Goal: Task Accomplishment & Management: Complete application form

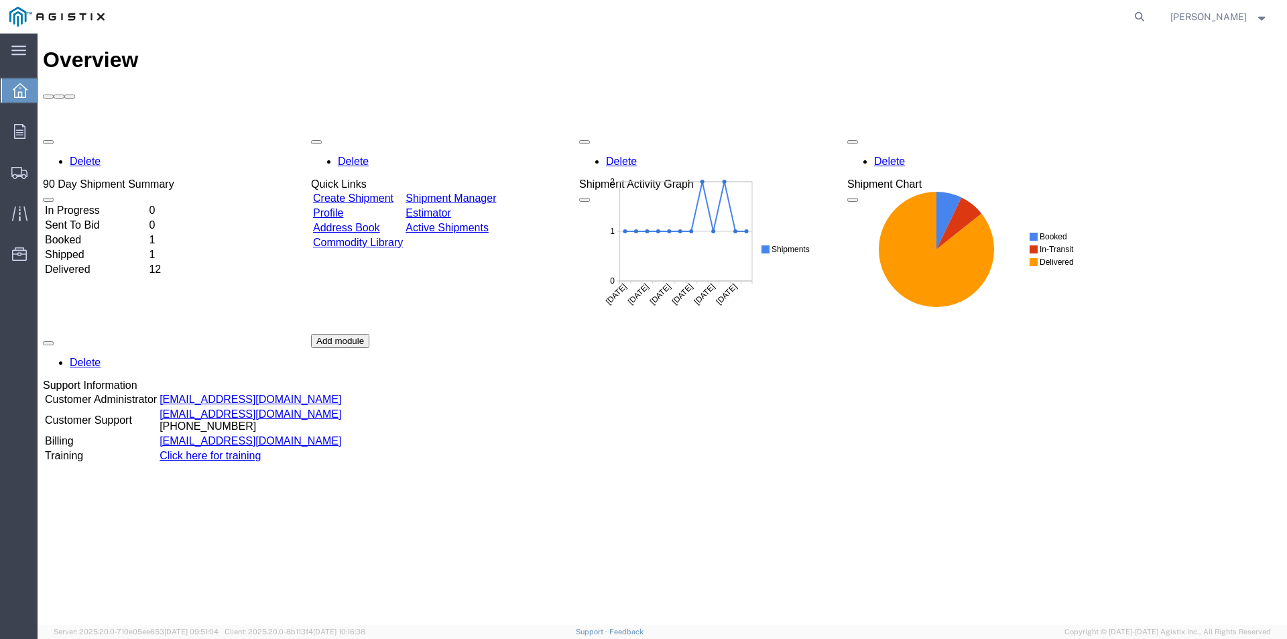
click at [378, 192] on link "Create Shipment" at bounding box center [353, 197] width 80 height 11
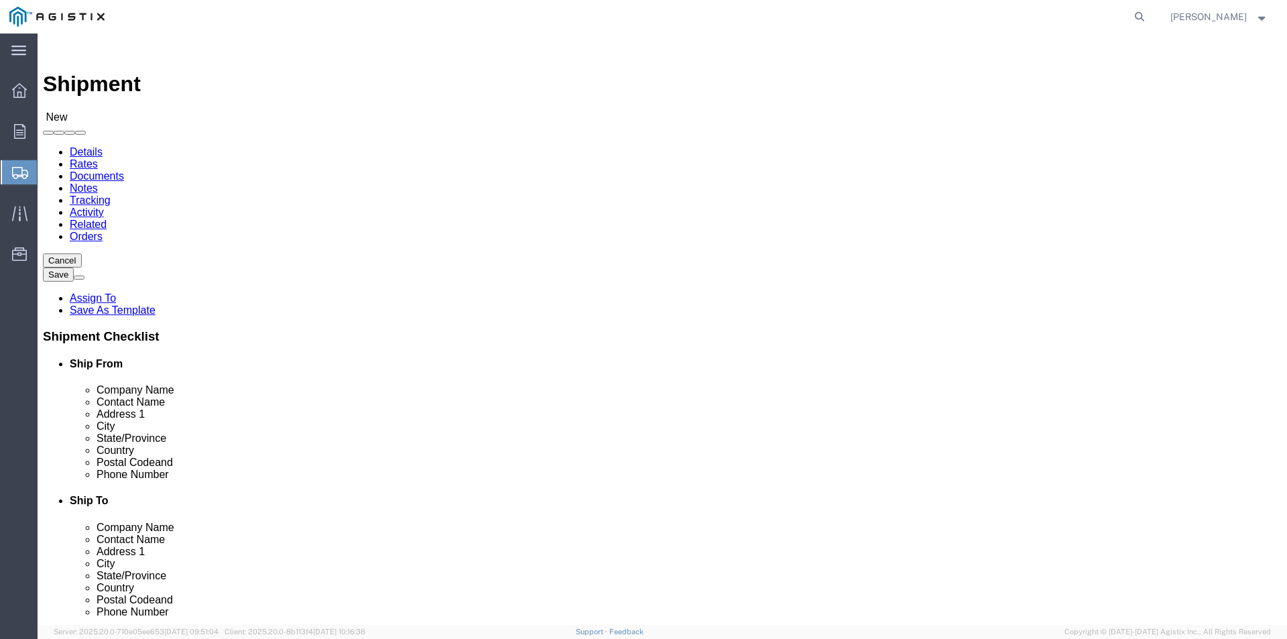
select select
click select "Select America Fujikura Ltd (AFL Global) PG&E"
select select "11236"
click select "Select America Fujikura Ltd (AFL Global) PG&E"
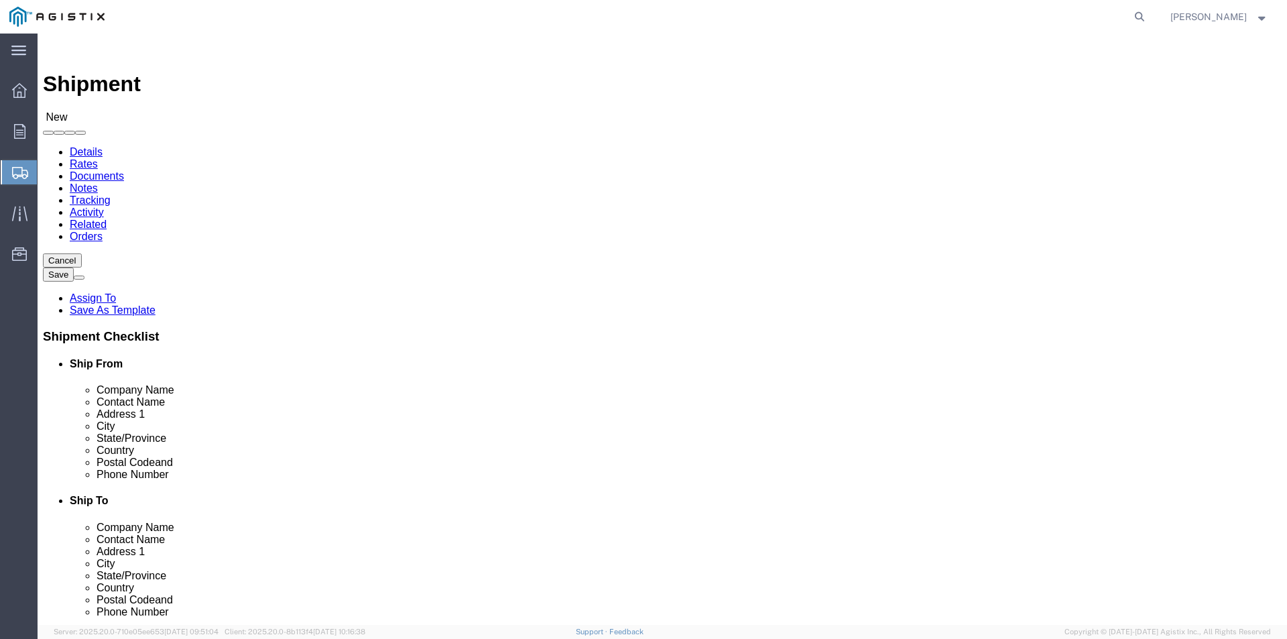
select select
click select "Select [PERSON_NAME] - 3 [PERSON_NAME] -2"
select select "22183"
click select "Select [PERSON_NAME] - 3 [PERSON_NAME] -2"
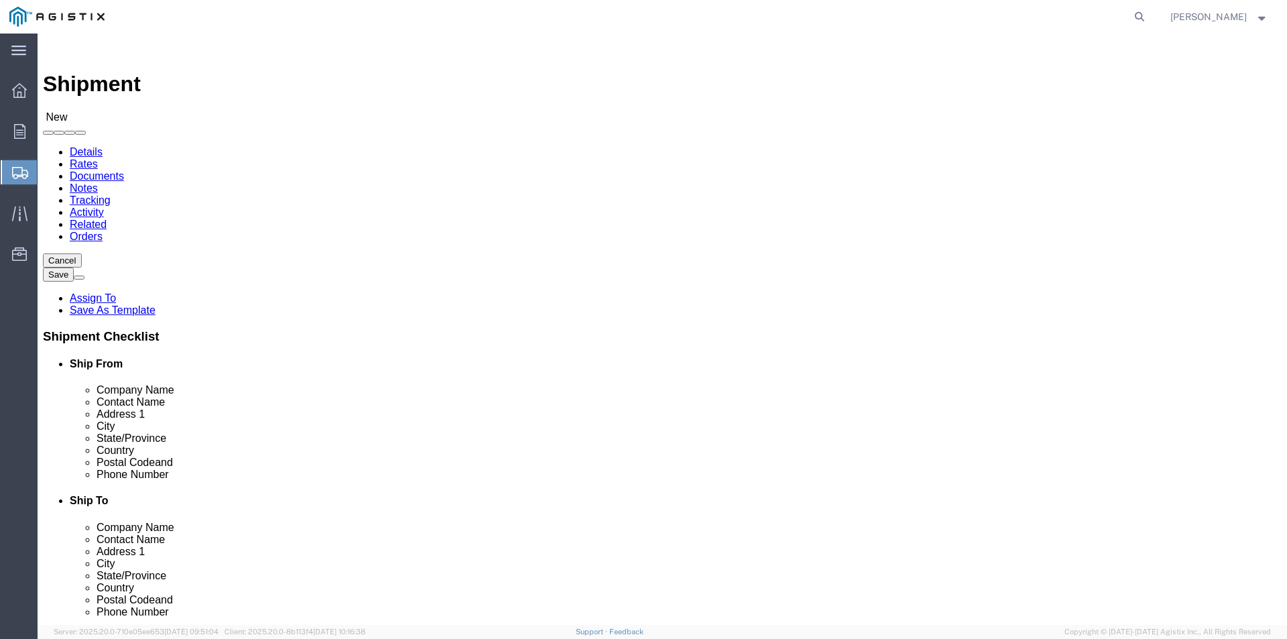
click input "text"
type input "afl"
click p "- AFL - ([PERSON_NAME]) [STREET_ADDRESS][PERSON_NAME]"
select select
type input "AFL"
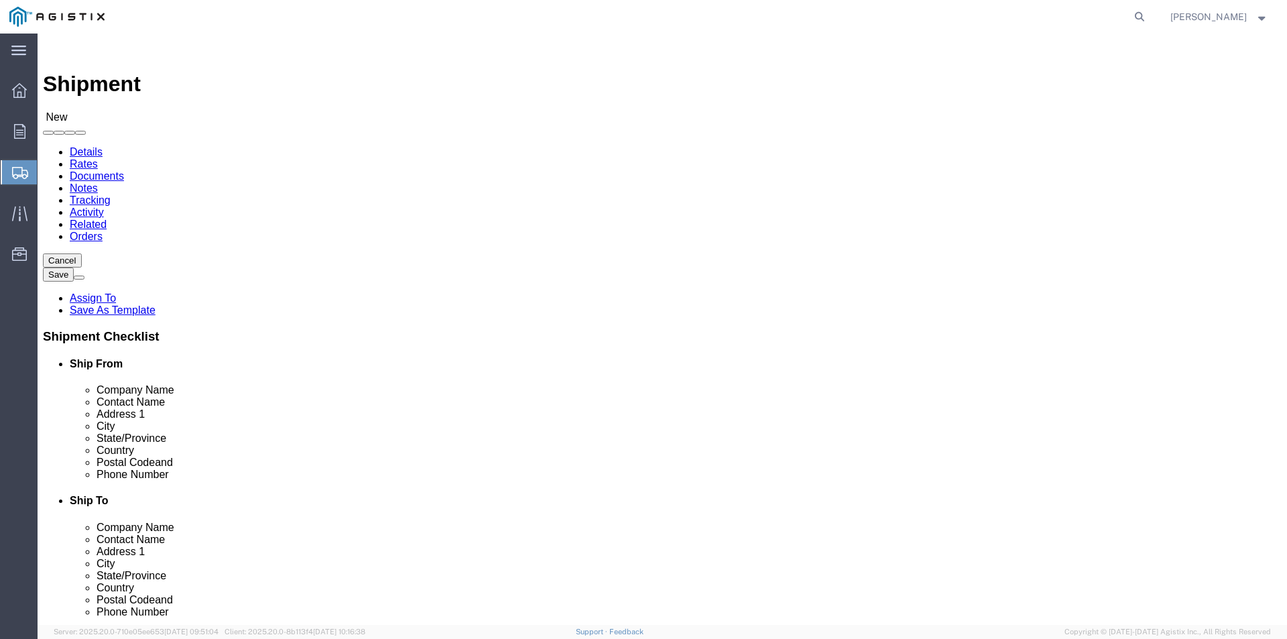
type input "[PERSON_NAME]"
type input "[STREET_ADDRESS]"
type input "[PERSON_NAME]"
type input "29334"
type input "[PHONE_NUMBER]"
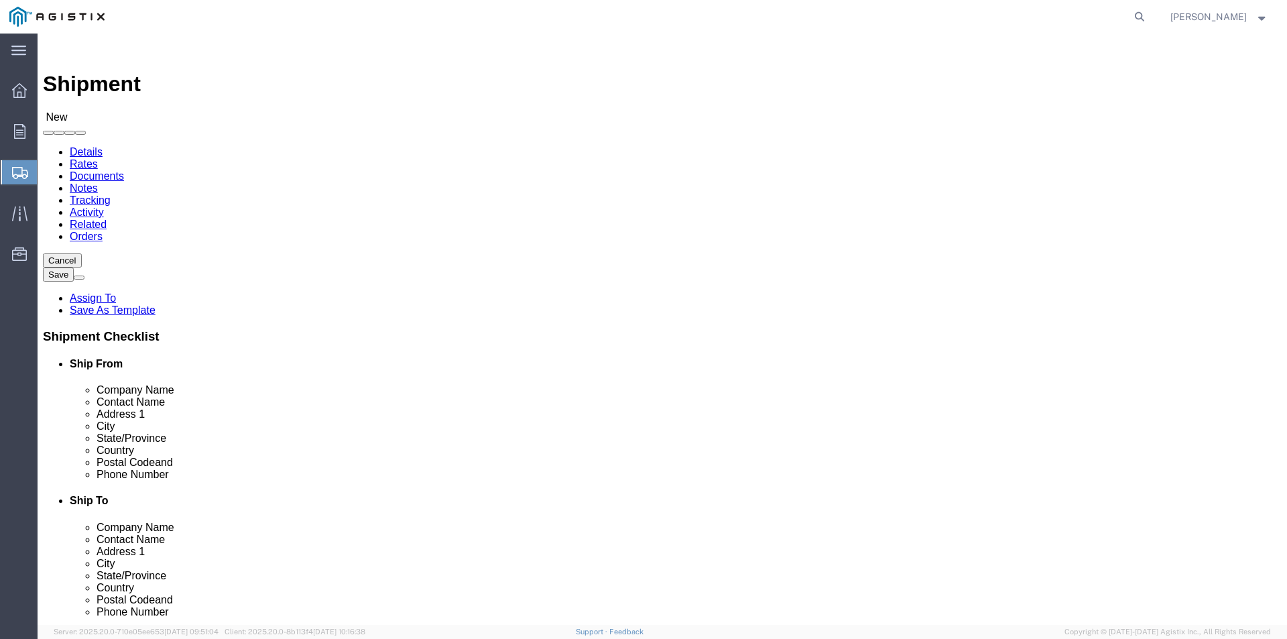
select select "SC"
type input "AFL"
click input "[PERSON_NAME]"
type input "H"
type input "t"
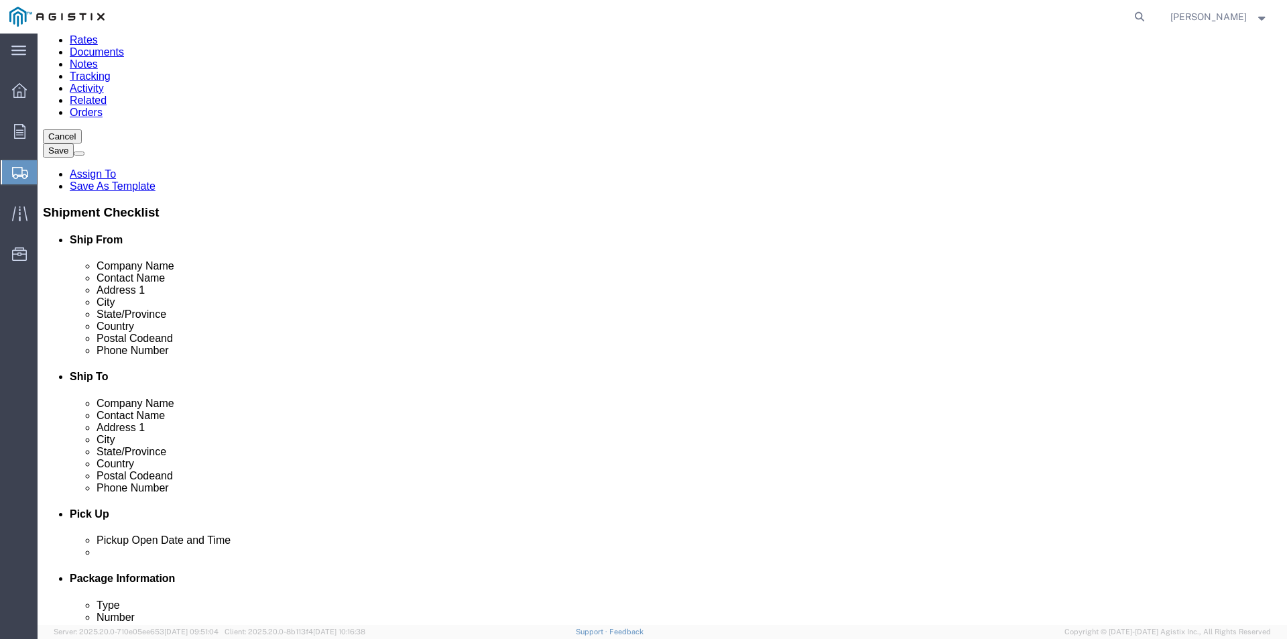
scroll to position [134, 0]
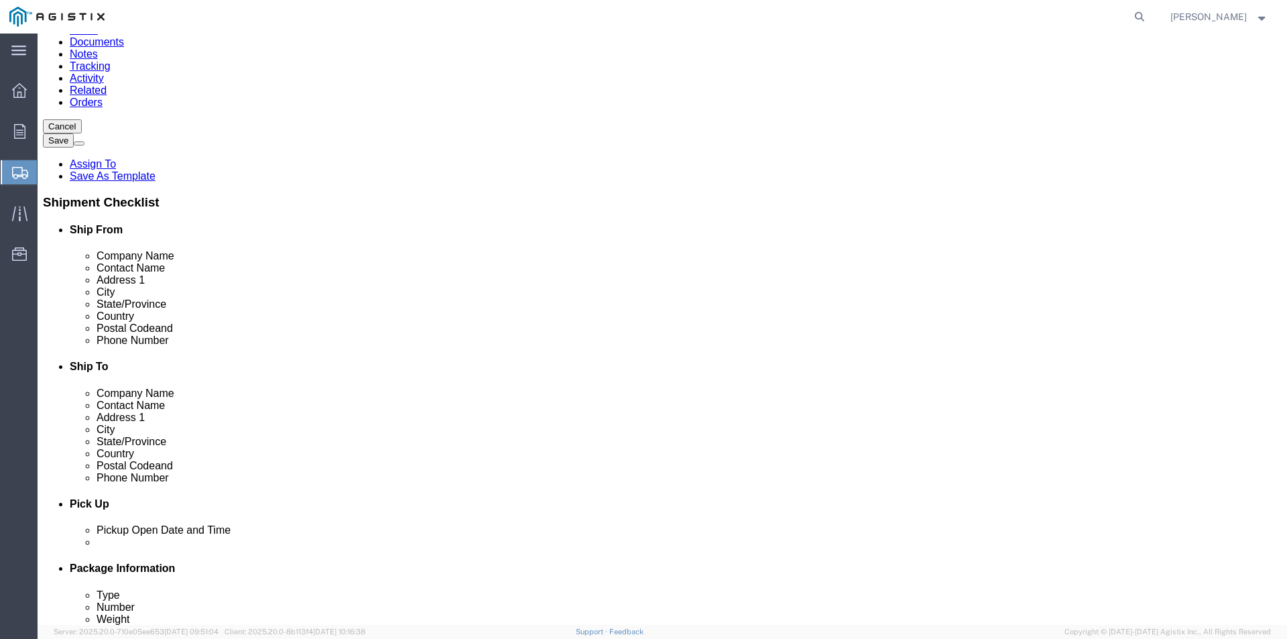
type input "[PERSON_NAME]"
click input "text"
type input "t"
type input "[PERSON_NAME][EMAIL_ADDRESS][PERSON_NAME][DOMAIN_NAME]"
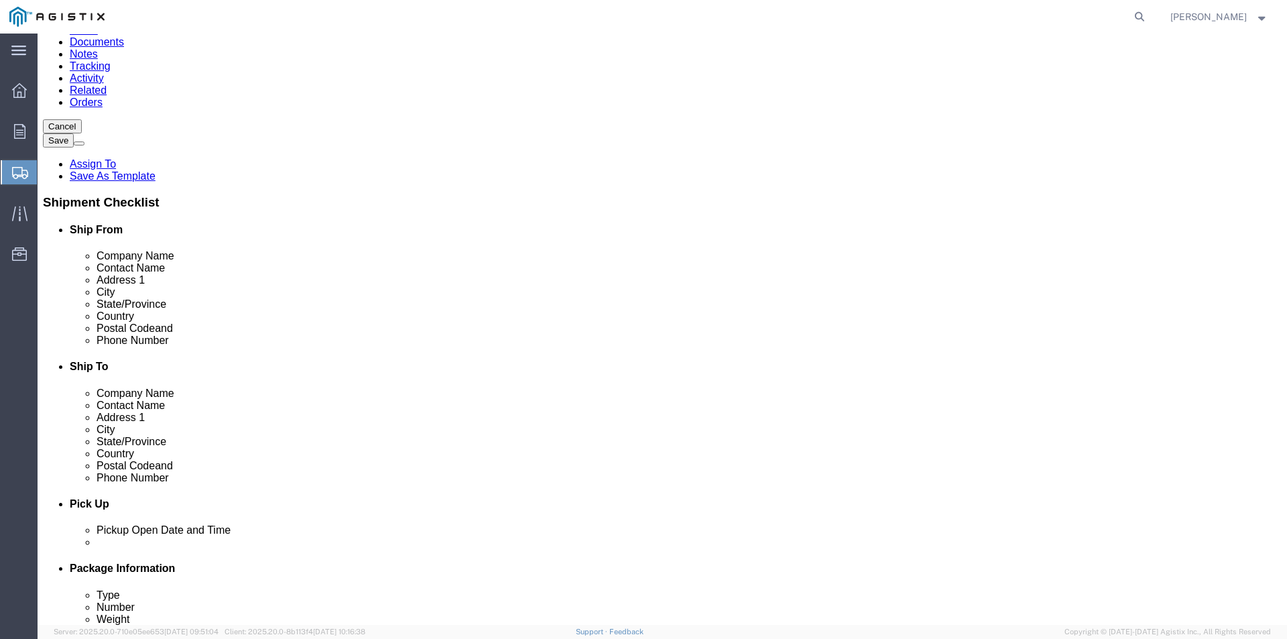
checkbox input "true"
click input "text"
select select "19996"
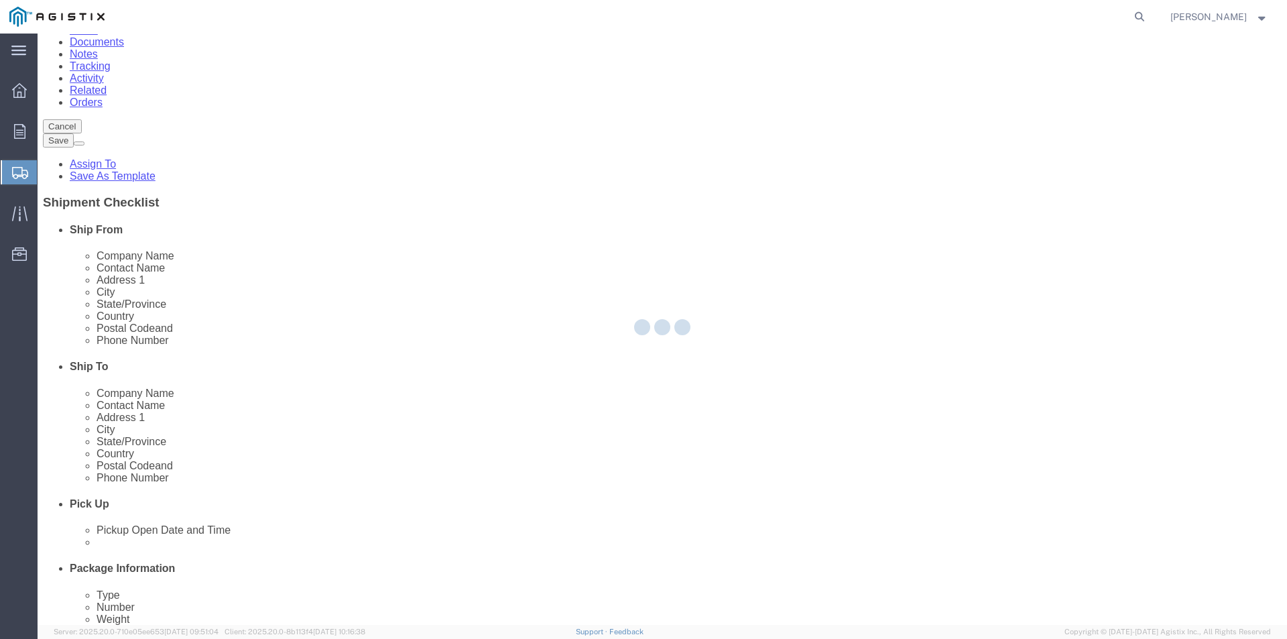
type input "PG&E"
type input "[STREET_ADDRESS]"
type input "Wheatland"
type input "95692"
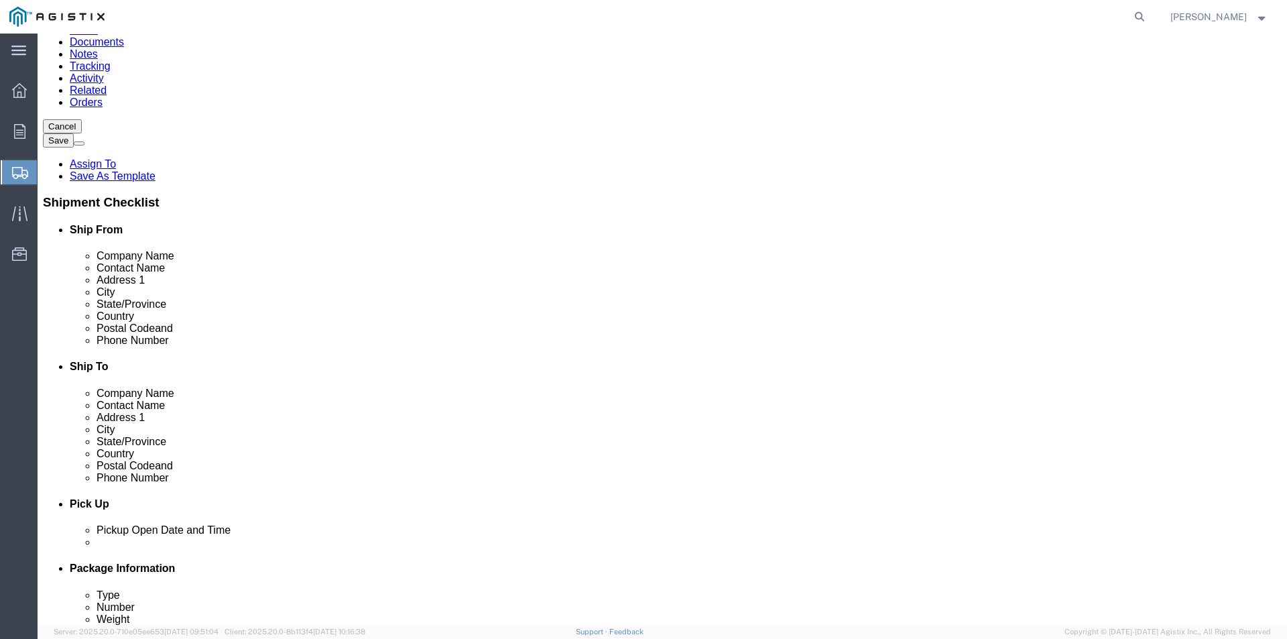
select select "CA"
click input "text"
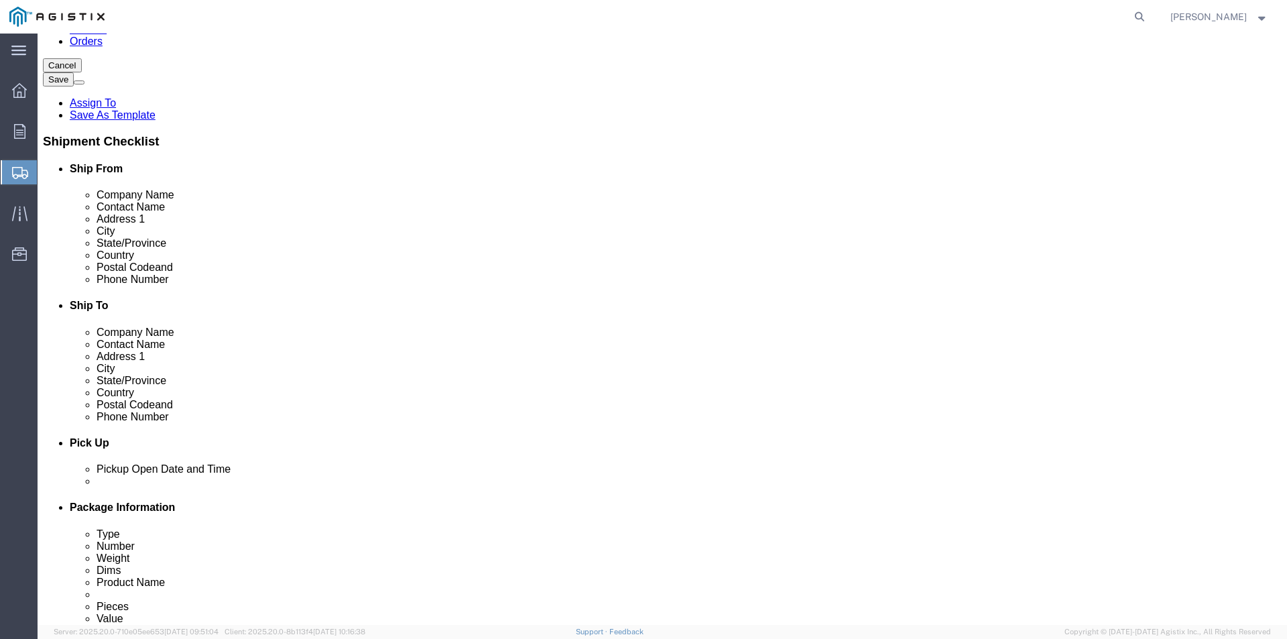
scroll to position [335, 0]
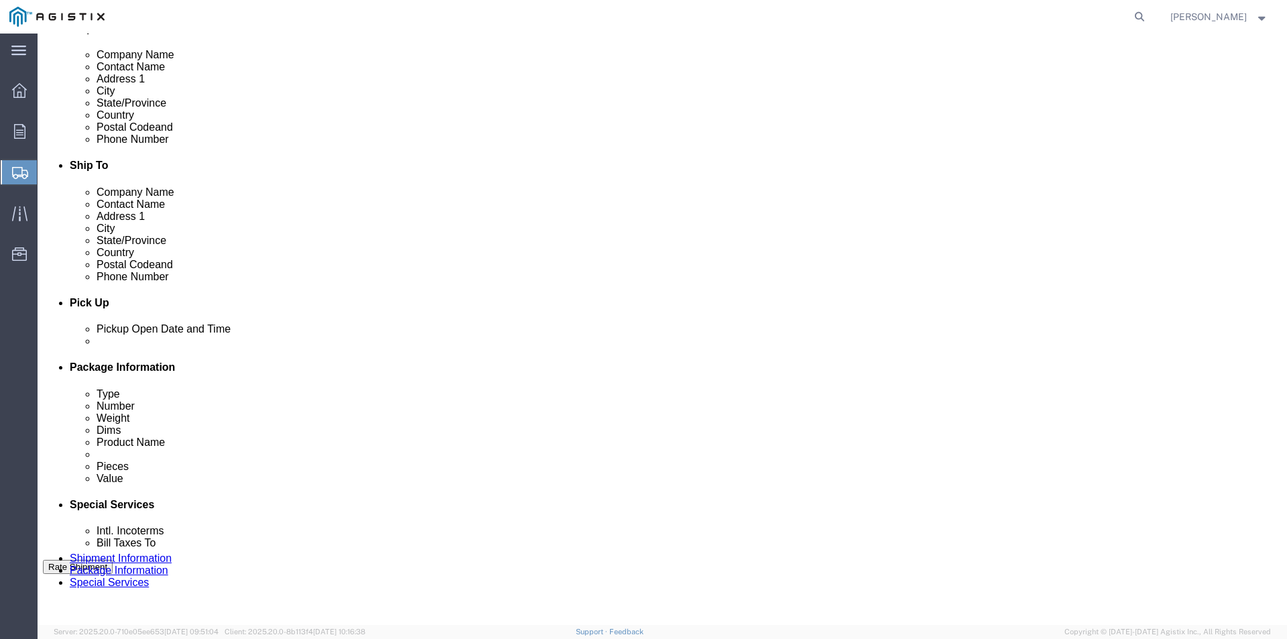
type input "n/a"
click div "[DATE] 9:00 AM"
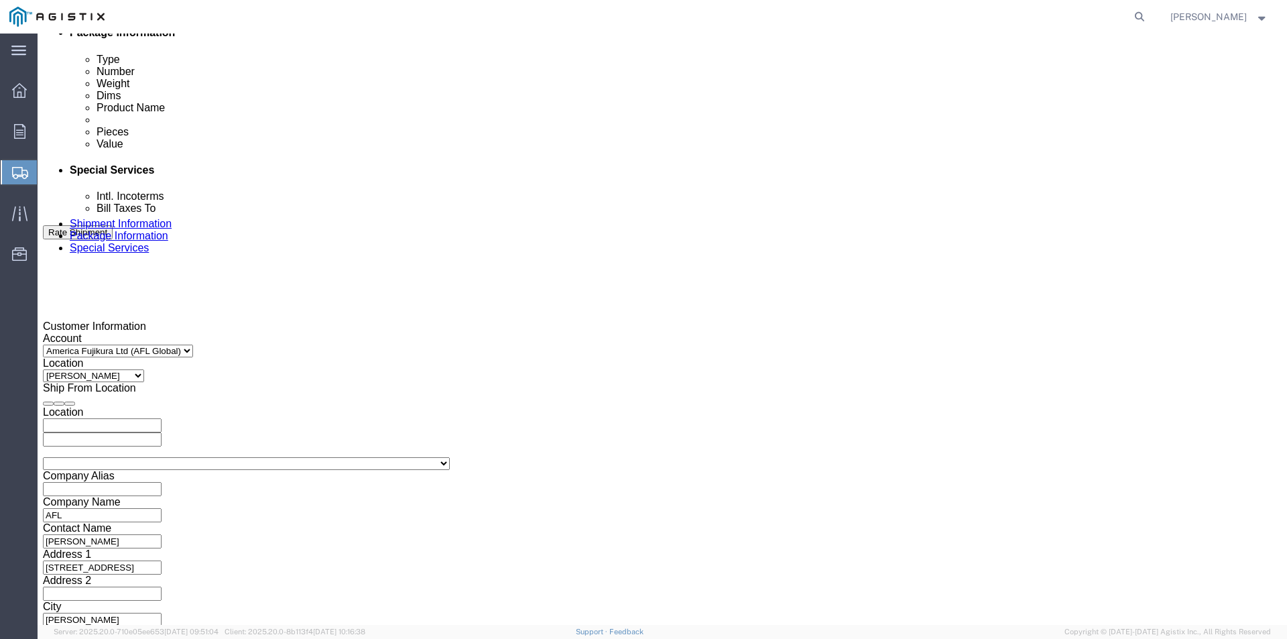
click input "4:00 AM"
type input "4:00 PM"
click button "Apply"
click select "Select Account Type Activity ID Airline Appointment Number ASN Batch Request # …"
select select "PURCHORD"
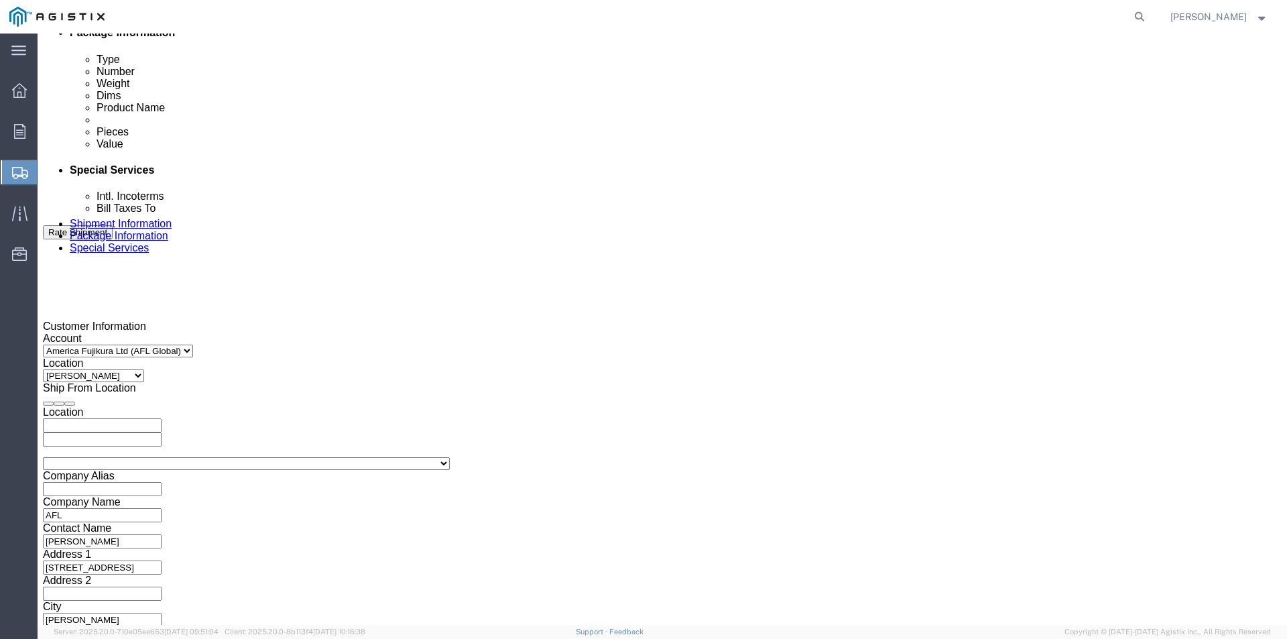
click select "Select Account Type Activity ID Airline Appointment Number ASN Batch Request # …"
click input "text"
type input "2701175798"
click button "Continue"
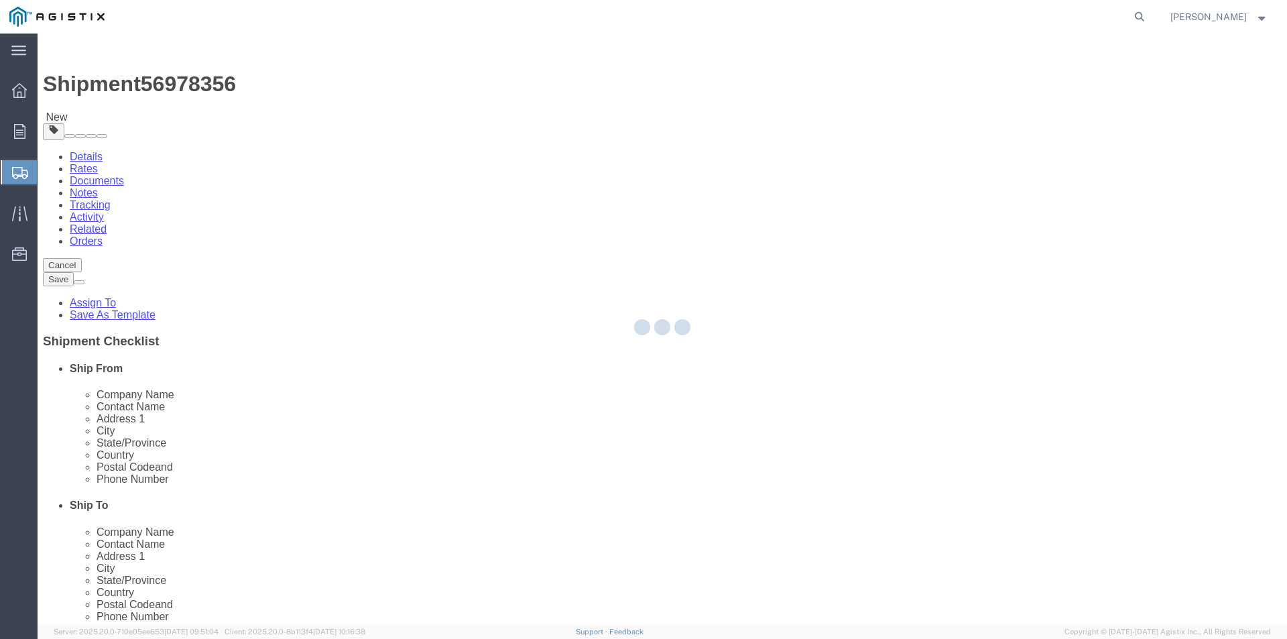
select select "CBOX"
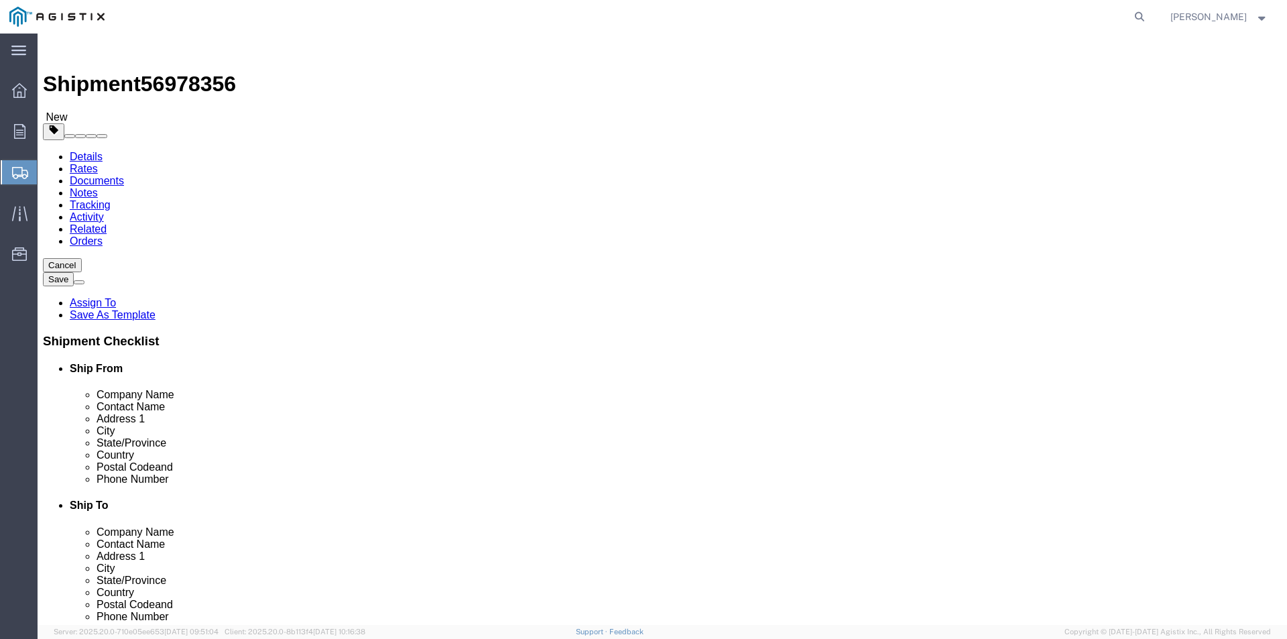
click img
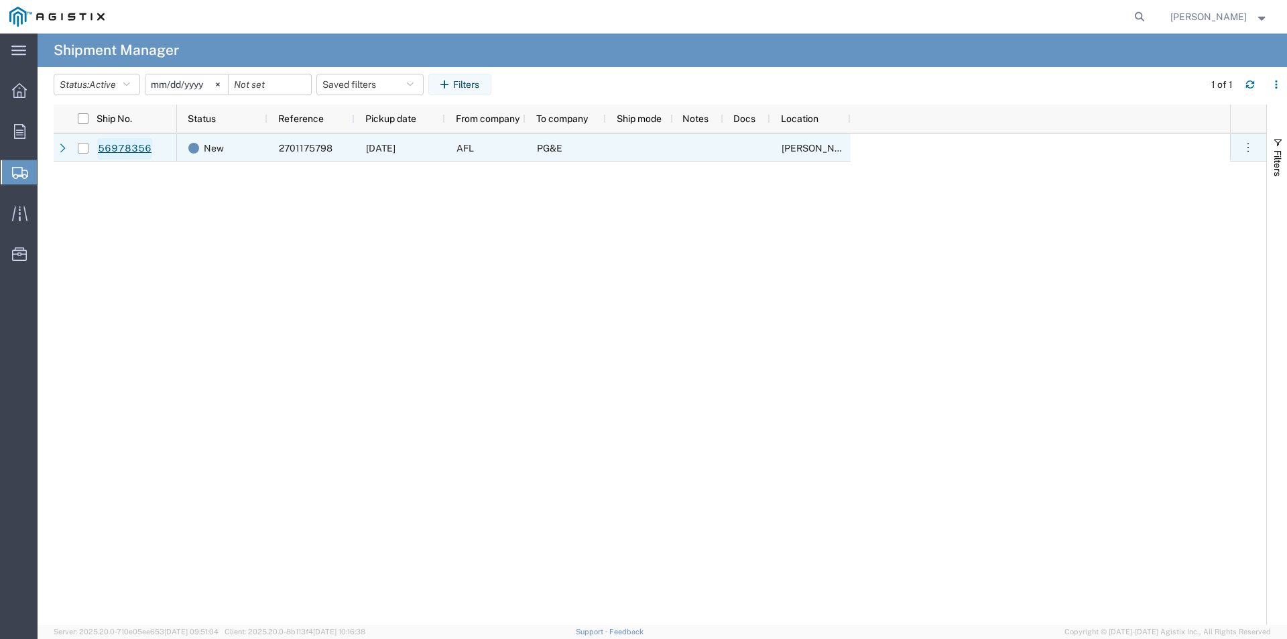
click at [124, 144] on link "56978356" at bounding box center [124, 148] width 55 height 21
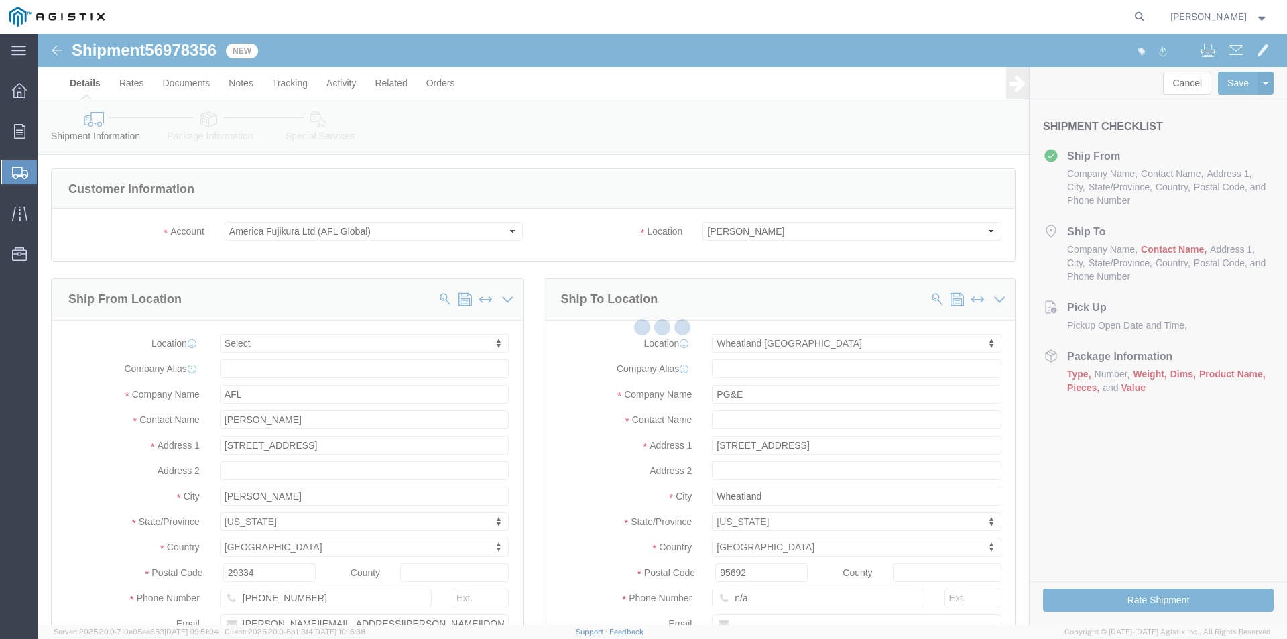
select select
select select "19996"
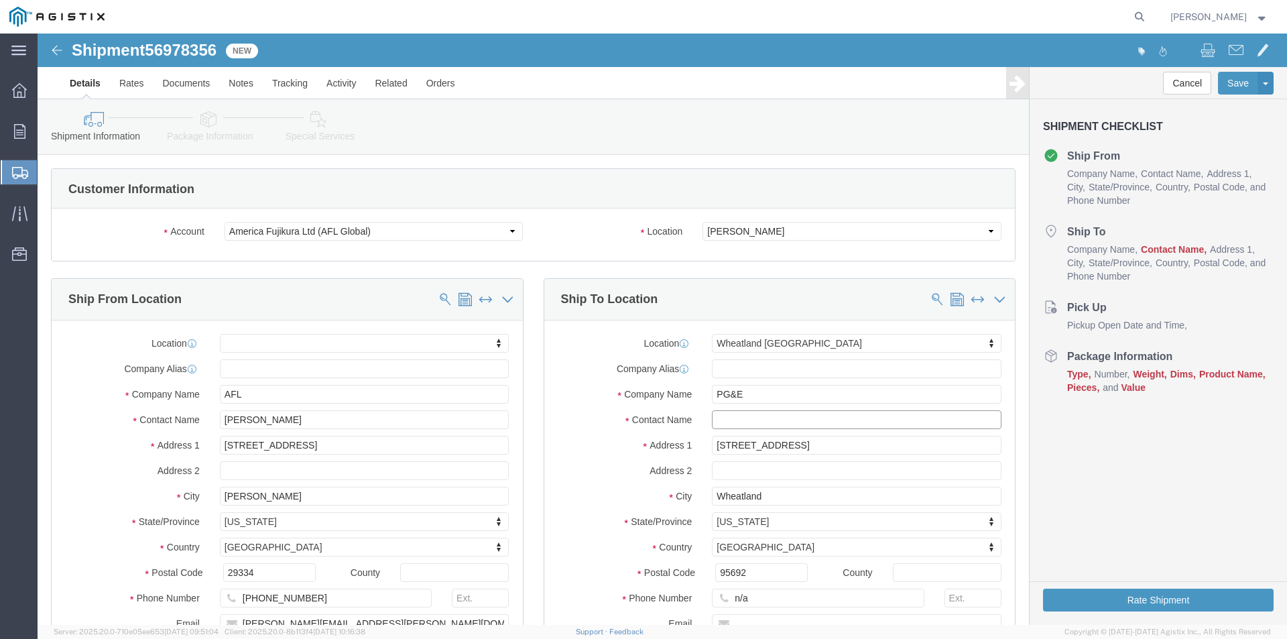
click input "text"
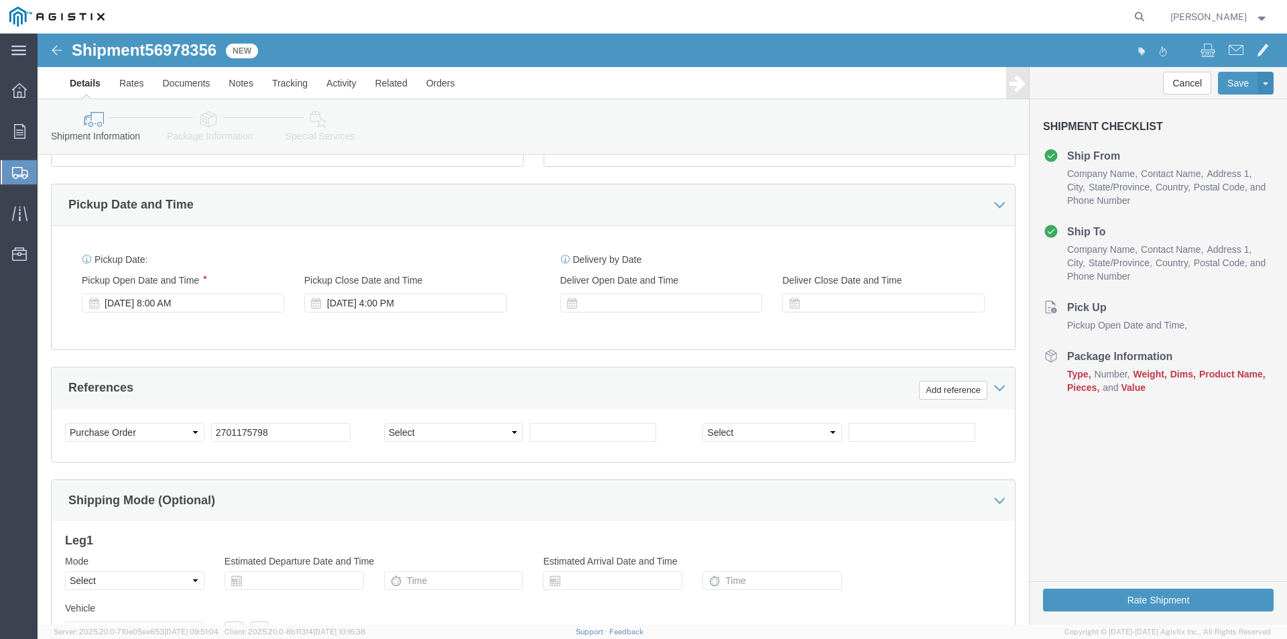
scroll to position [670, 0]
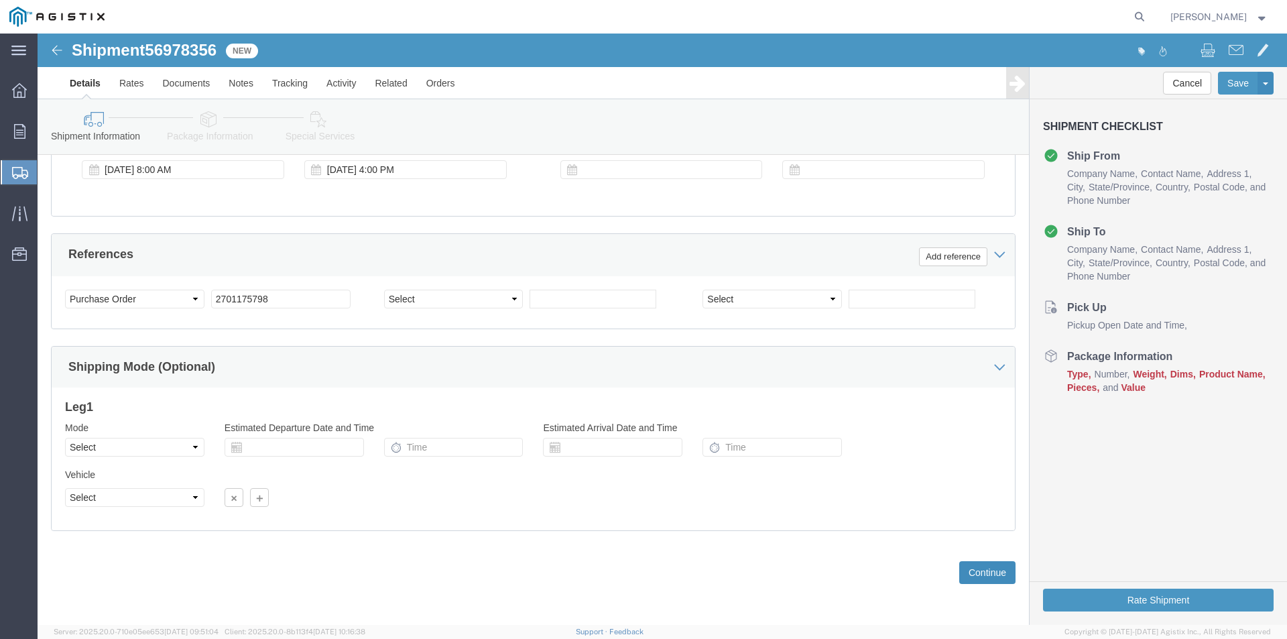
type input "[PERSON_NAME]/[PERSON_NAME]"
click button "Continue"
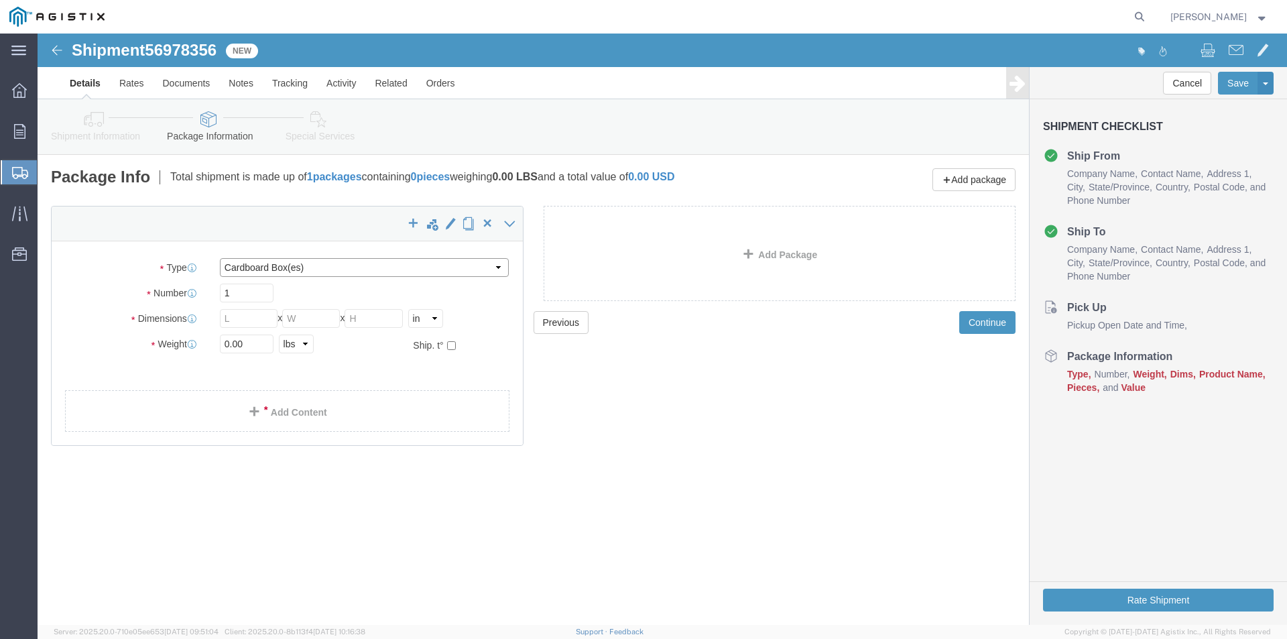
click select "Select Bale(s) Basket(s) Bolt(s) Bottle(s) Buckets Bulk Bundle(s) Can(s) Cardbo…"
select select "PONS"
click select "Select Bale(s) Basket(s) Bolt(s) Bottle(s) Buckets Bulk Bundle(s) Can(s) Cardbo…"
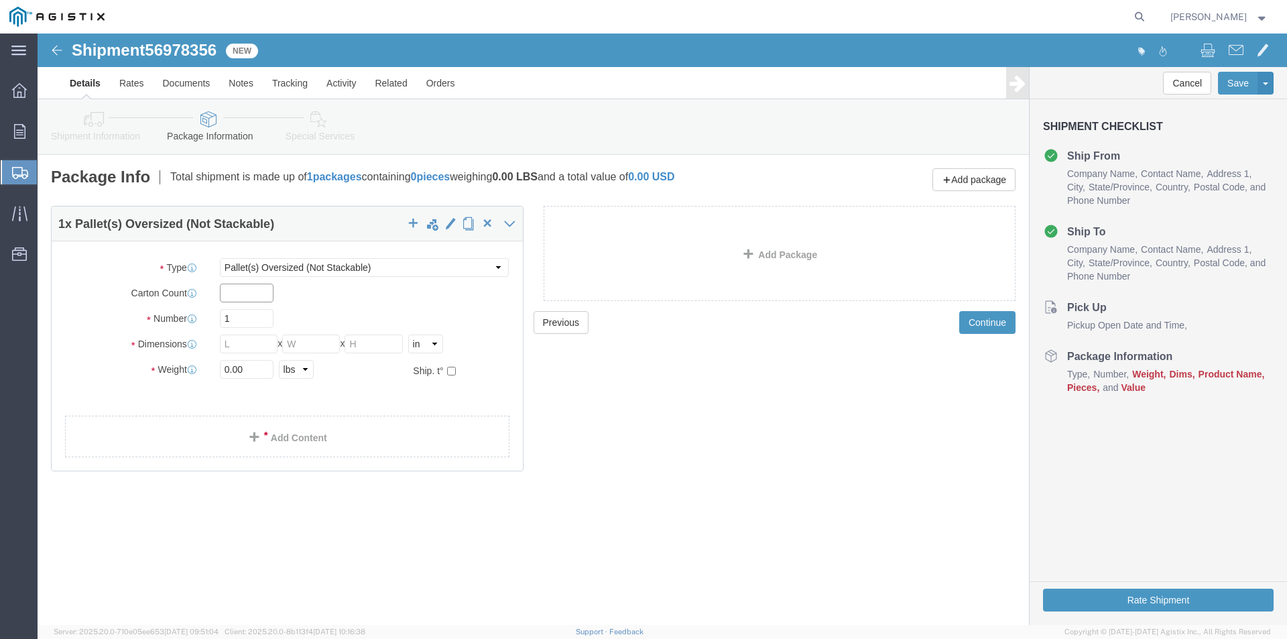
click input "text"
type input "1"
click input "text"
type input "66"
click input "text"
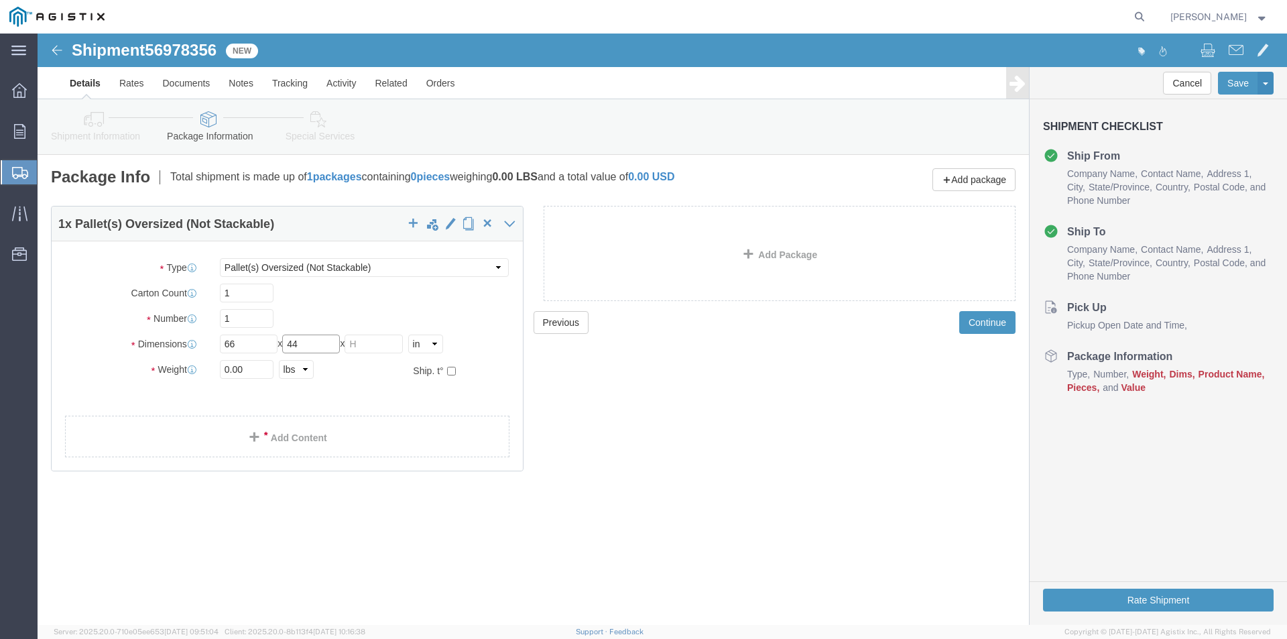
type input "44"
click input "text"
type input "72"
click input "0.00"
click input "2500"
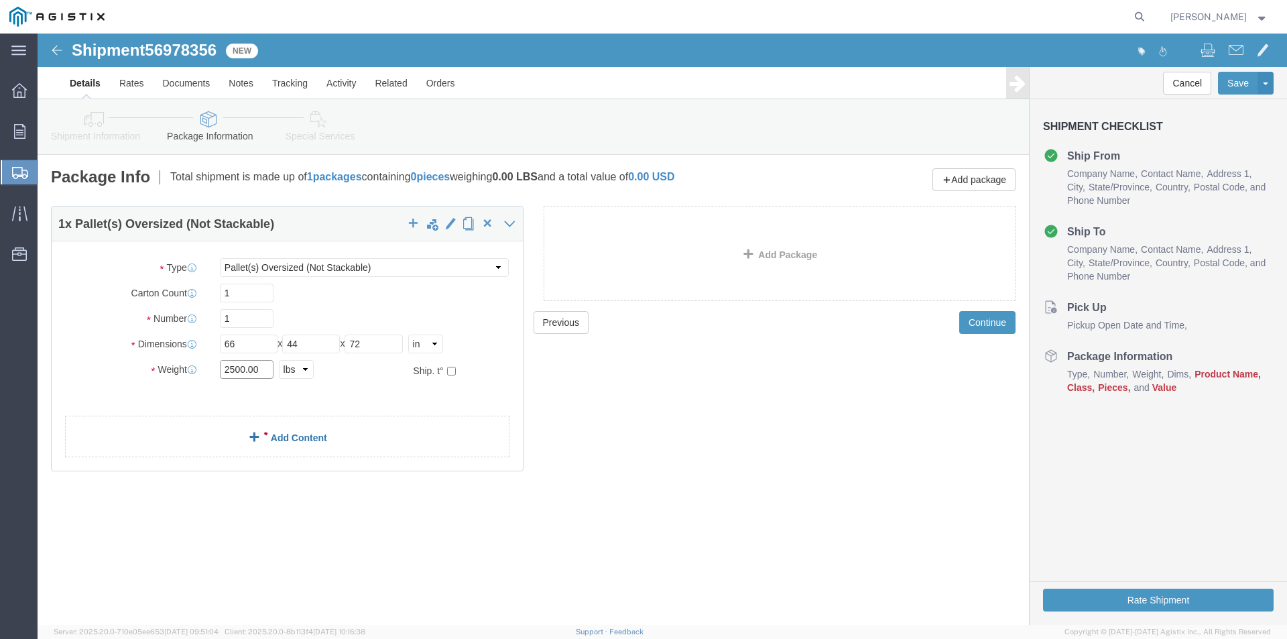
type input "2500.00"
click span
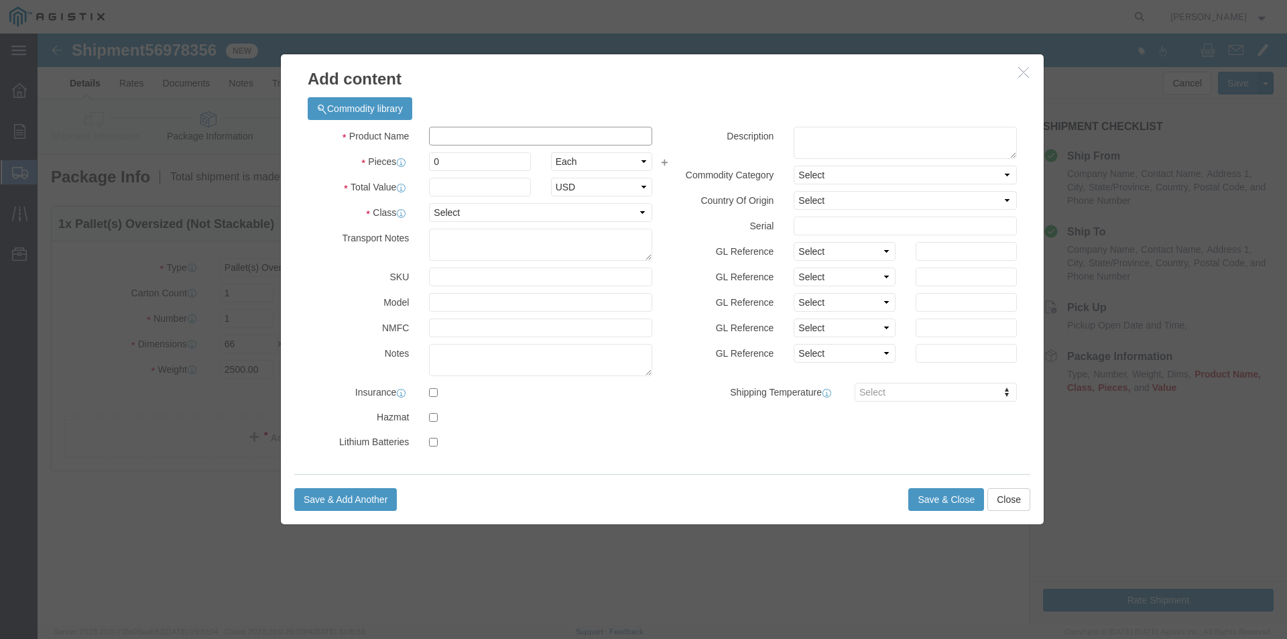
click input "text"
type input "fiber optic reel"
click input "0"
type input "1"
click input "text"
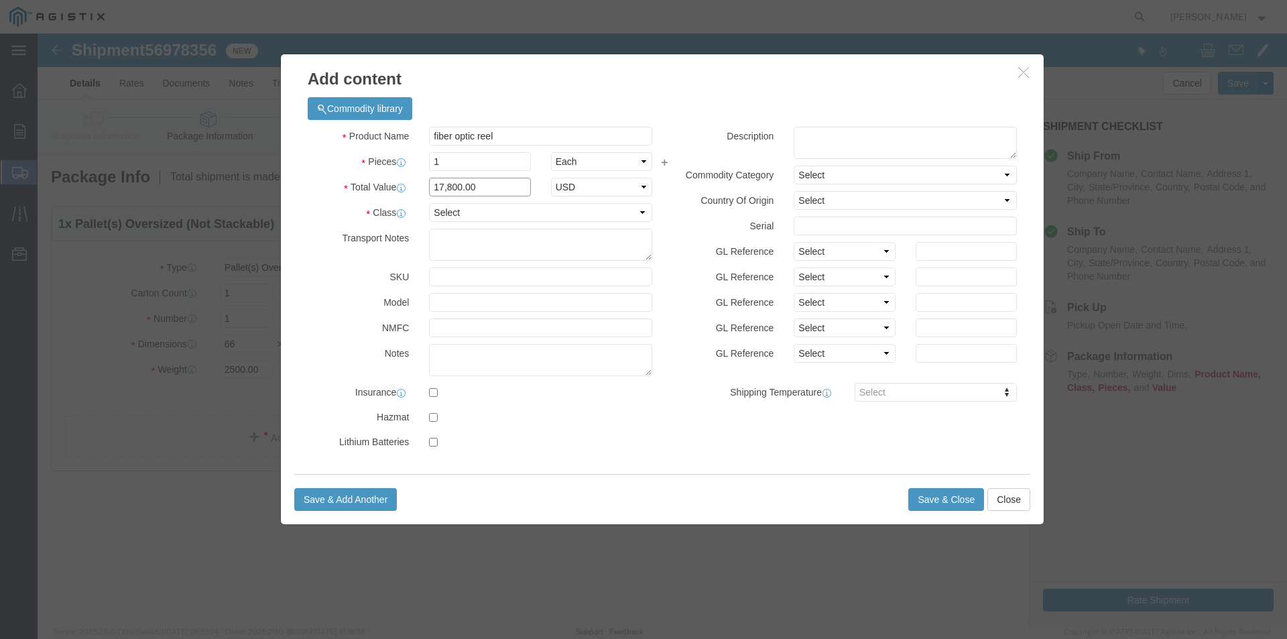
type input "17,800.00"
click select "Select 50 55 60 65 70 85 92.5 100 125 175 250 300 400"
select select "85"
click select "Select 50 55 60 65 70 85 92.5 100 125 175 250 300 400"
click button "Save & Close"
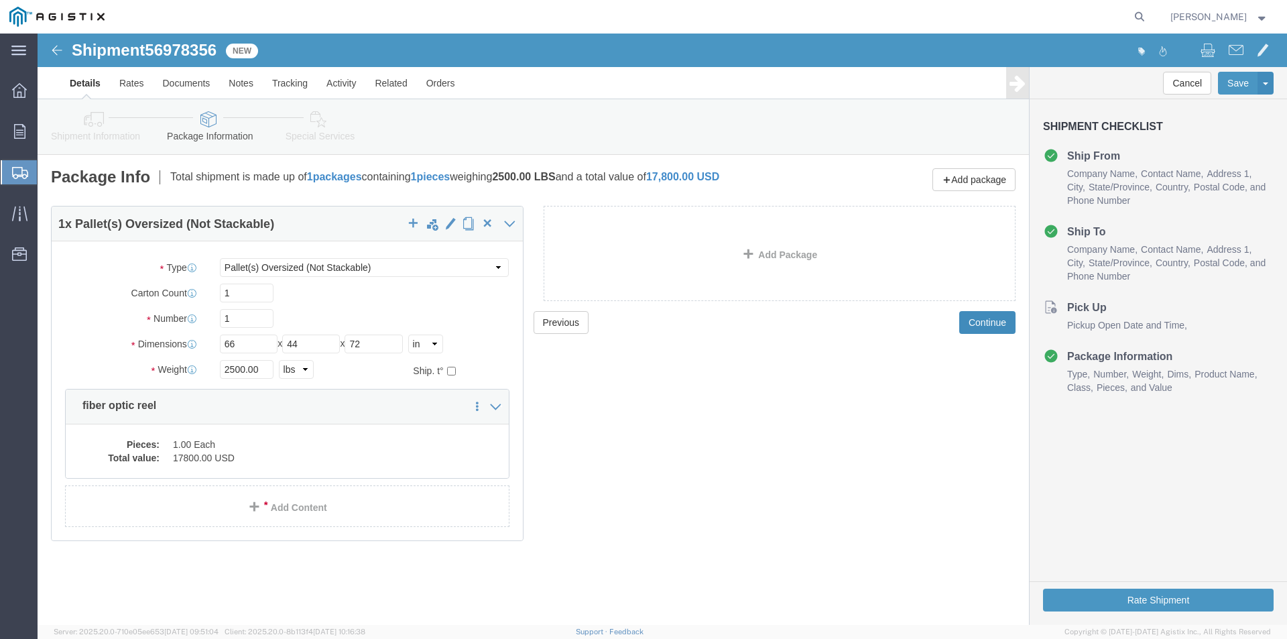
click button "Continue"
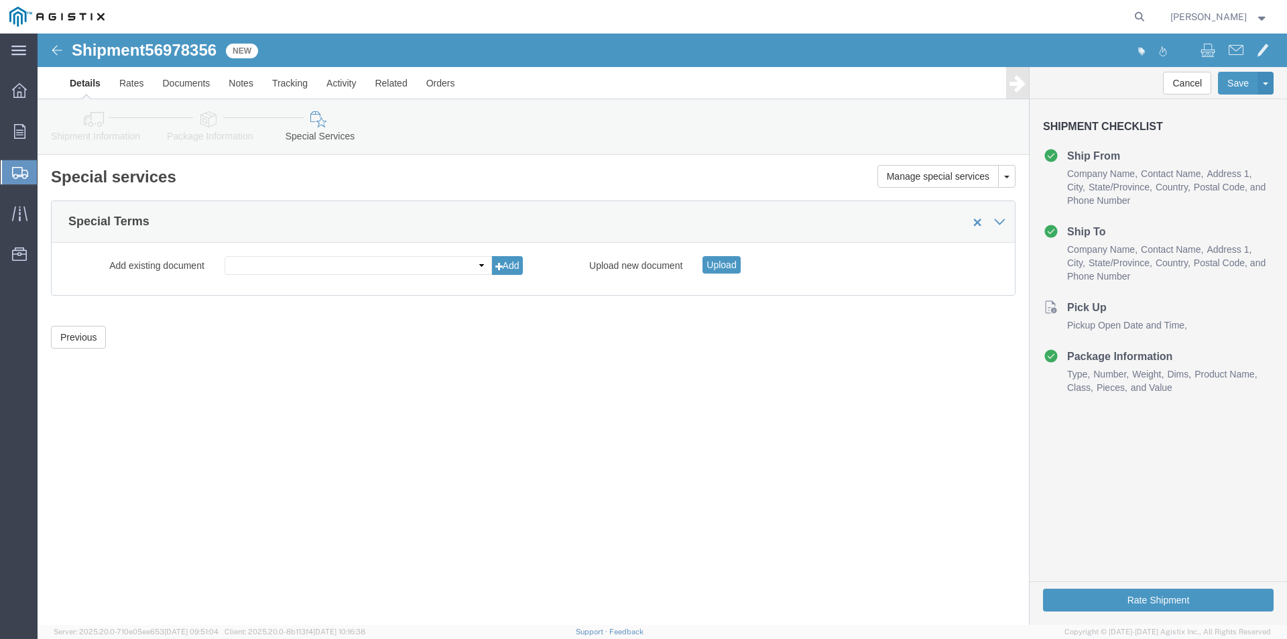
click img
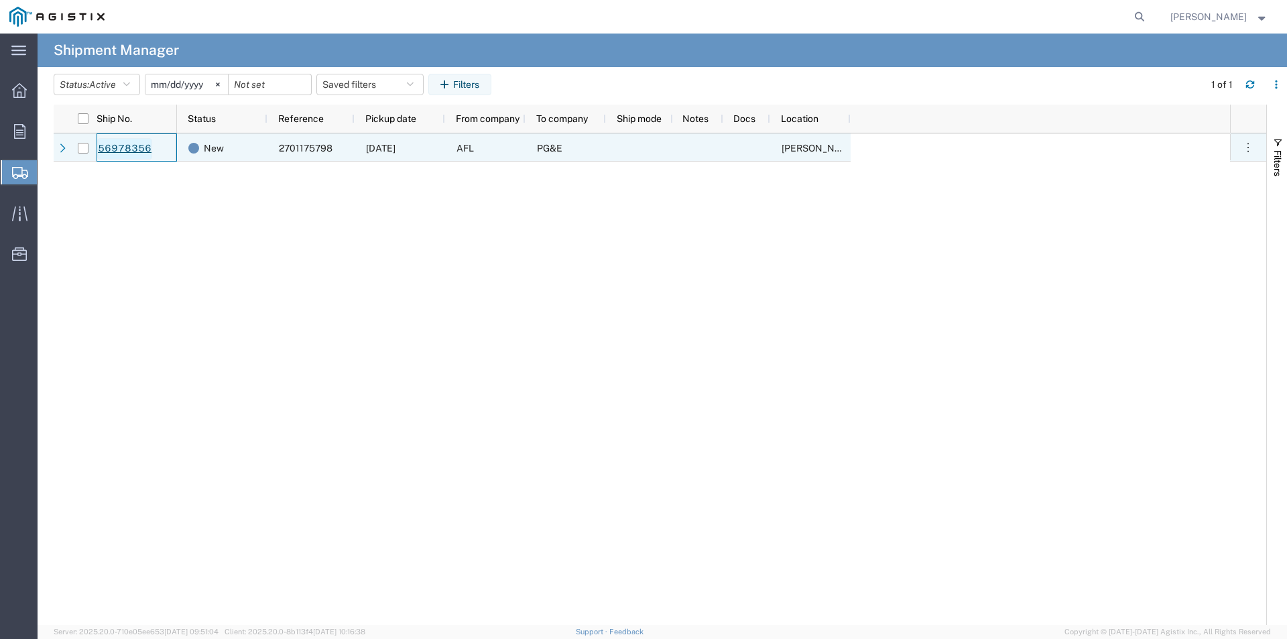
click at [133, 150] on link "56978356" at bounding box center [124, 148] width 55 height 21
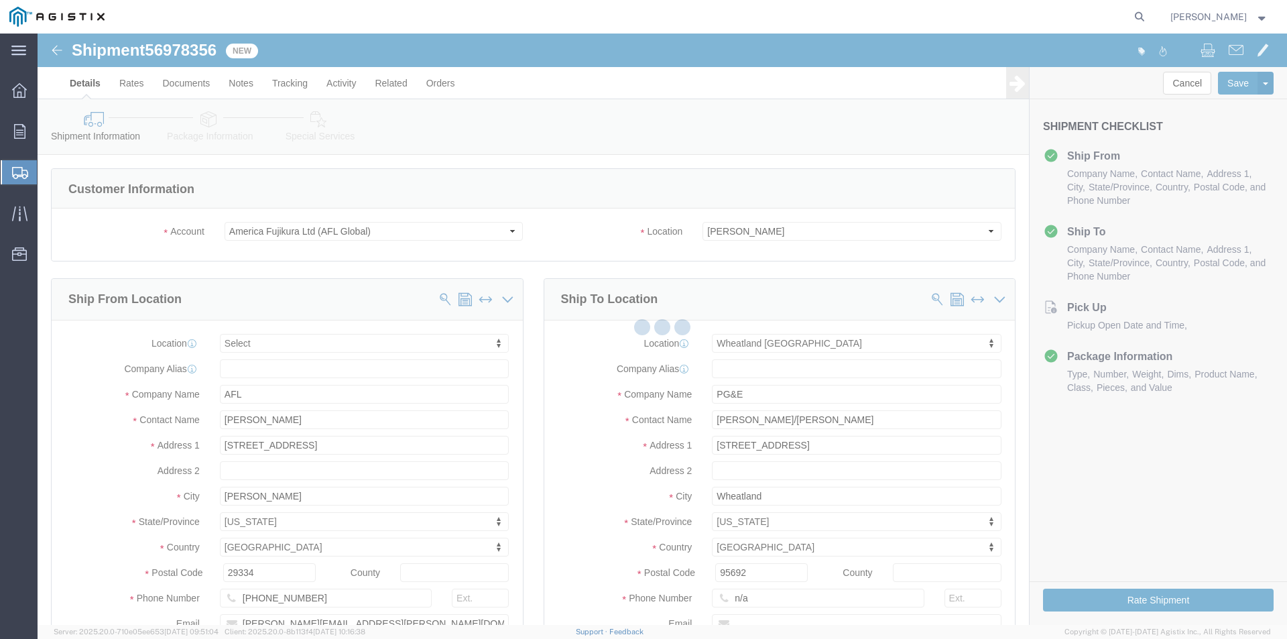
select select
select select "19996"
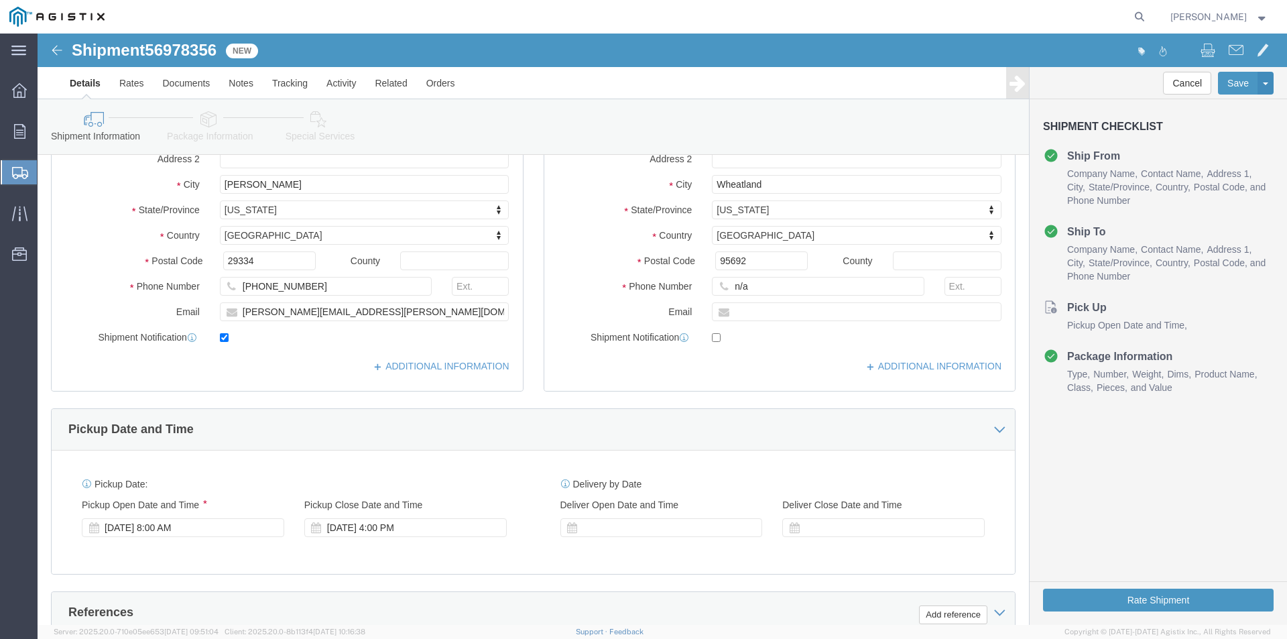
scroll to position [335, 0]
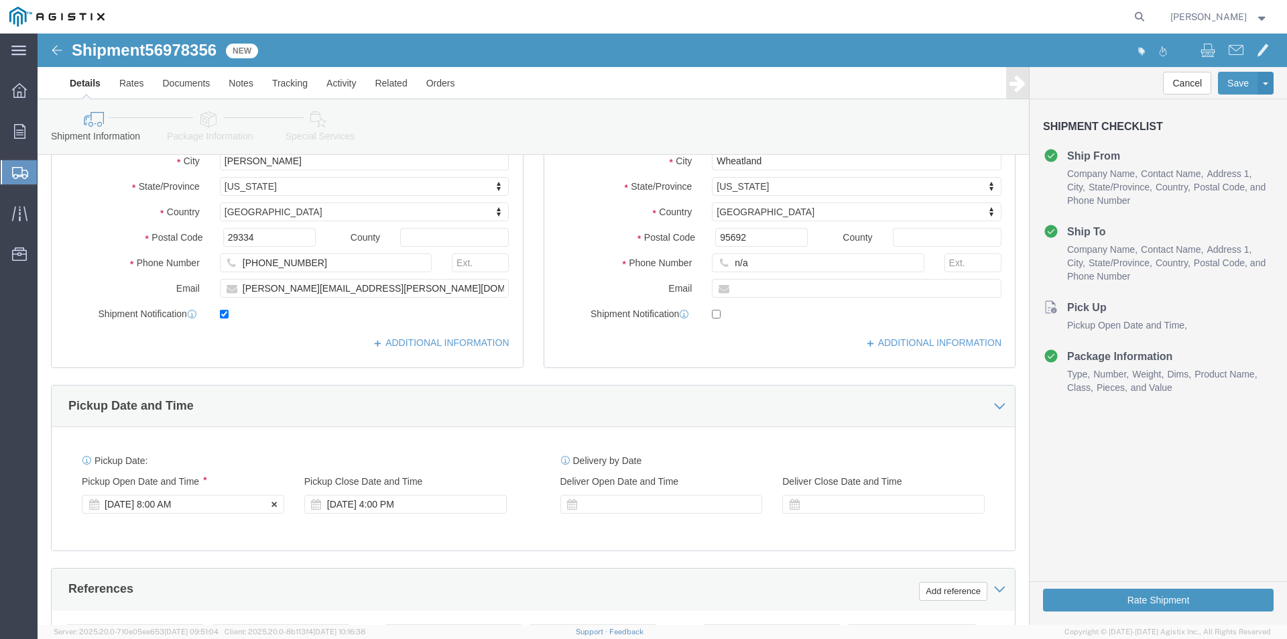
click icon
click div
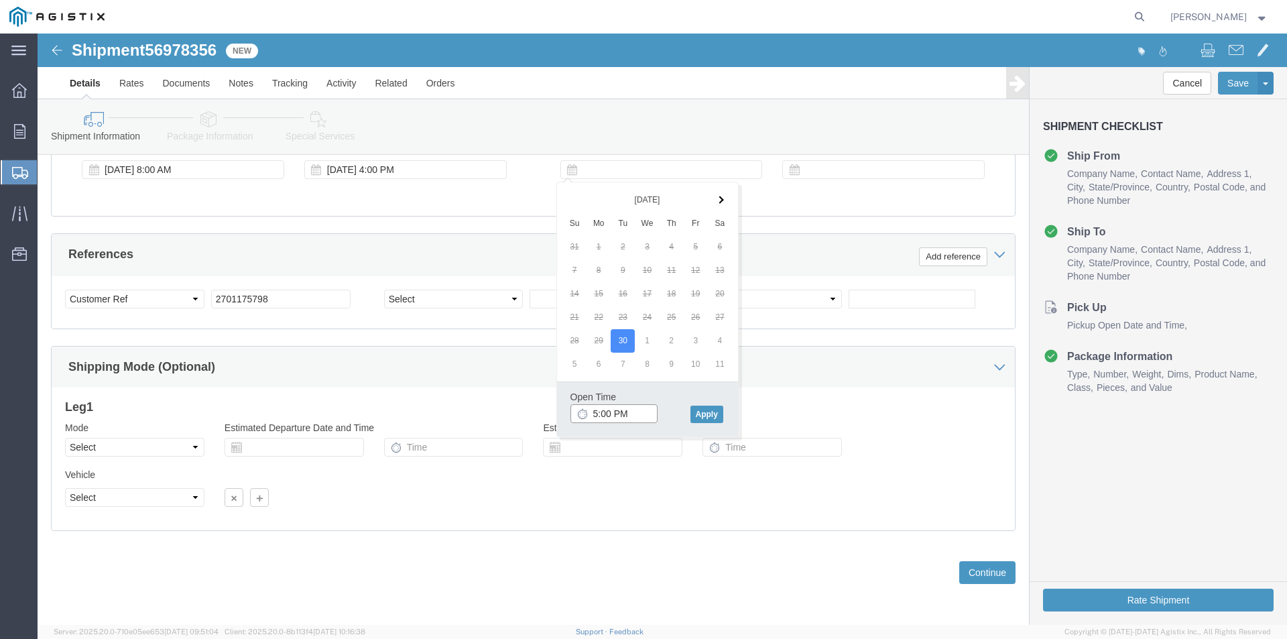
click input "5:00 PM"
click input "8:00 PM"
type input "8:00 AM"
click button "Apply"
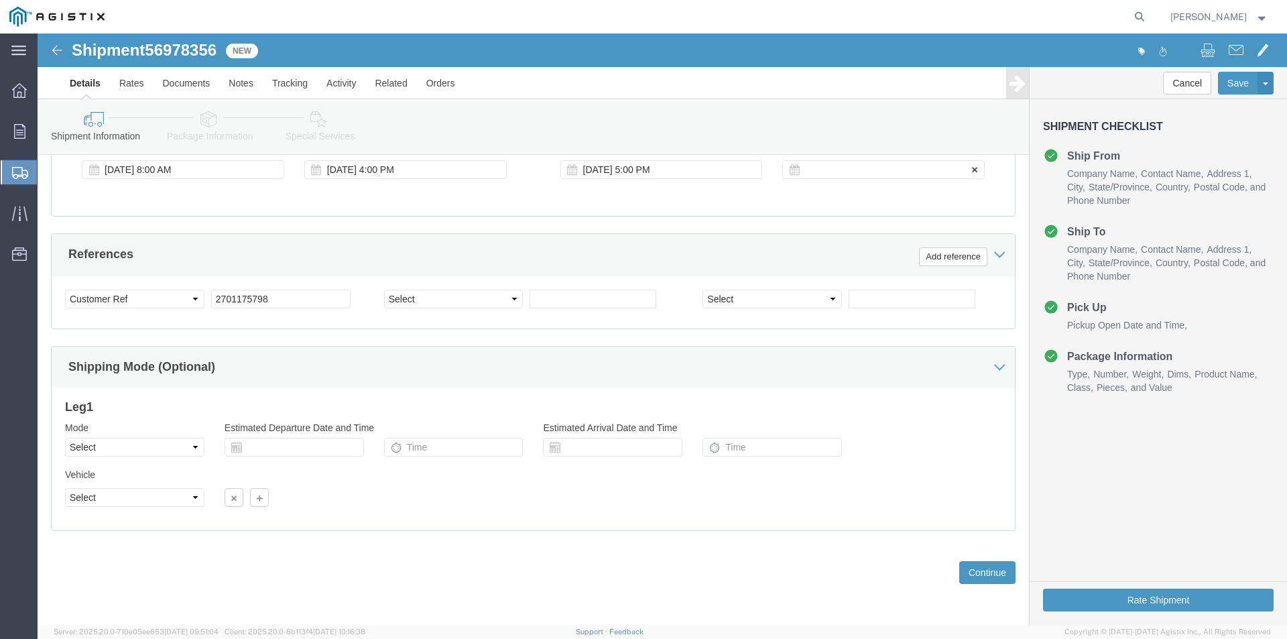
click icon
click div
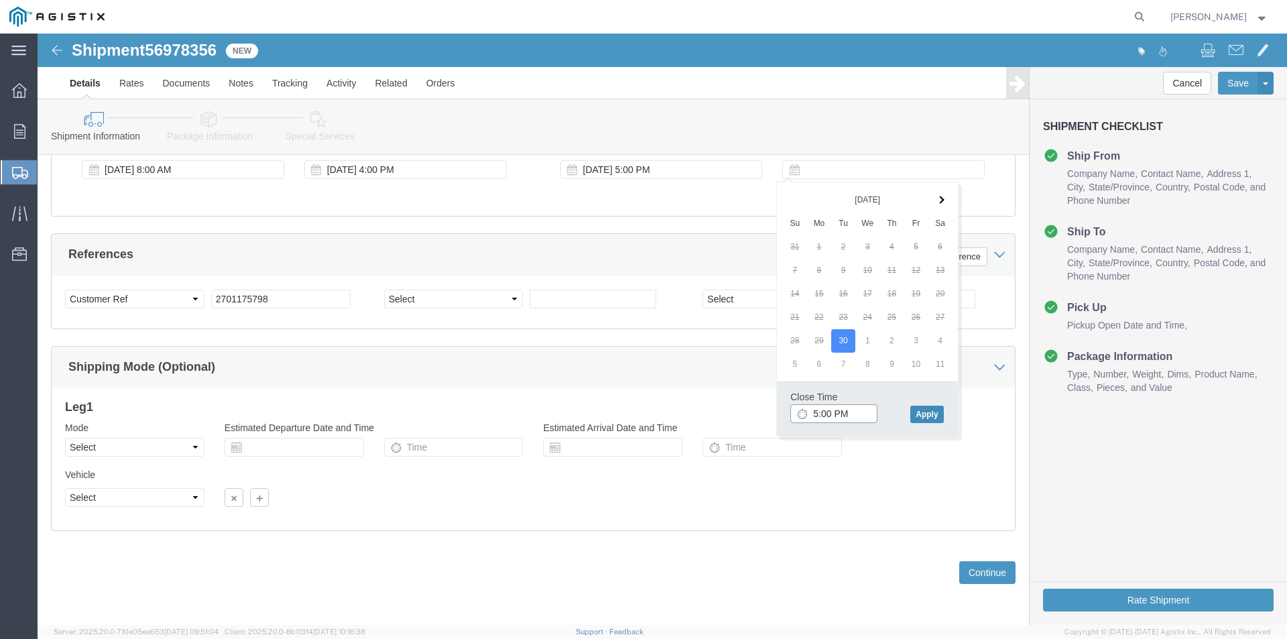
type input "5:00 PM"
click button "Apply"
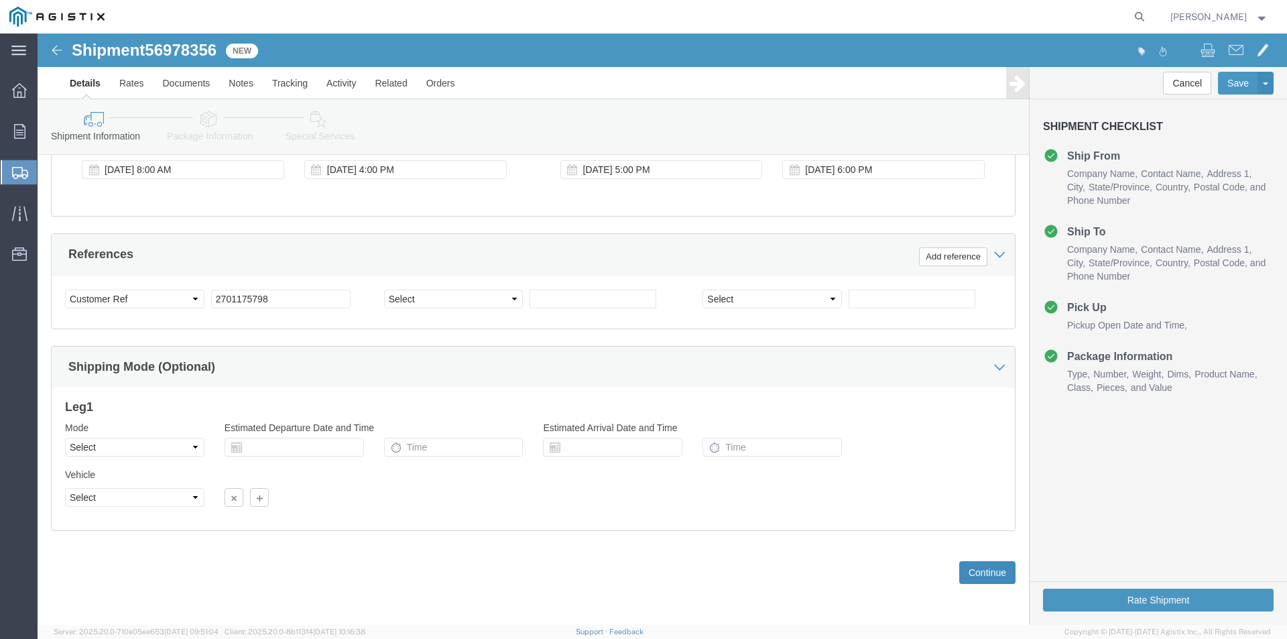
click button "Continue"
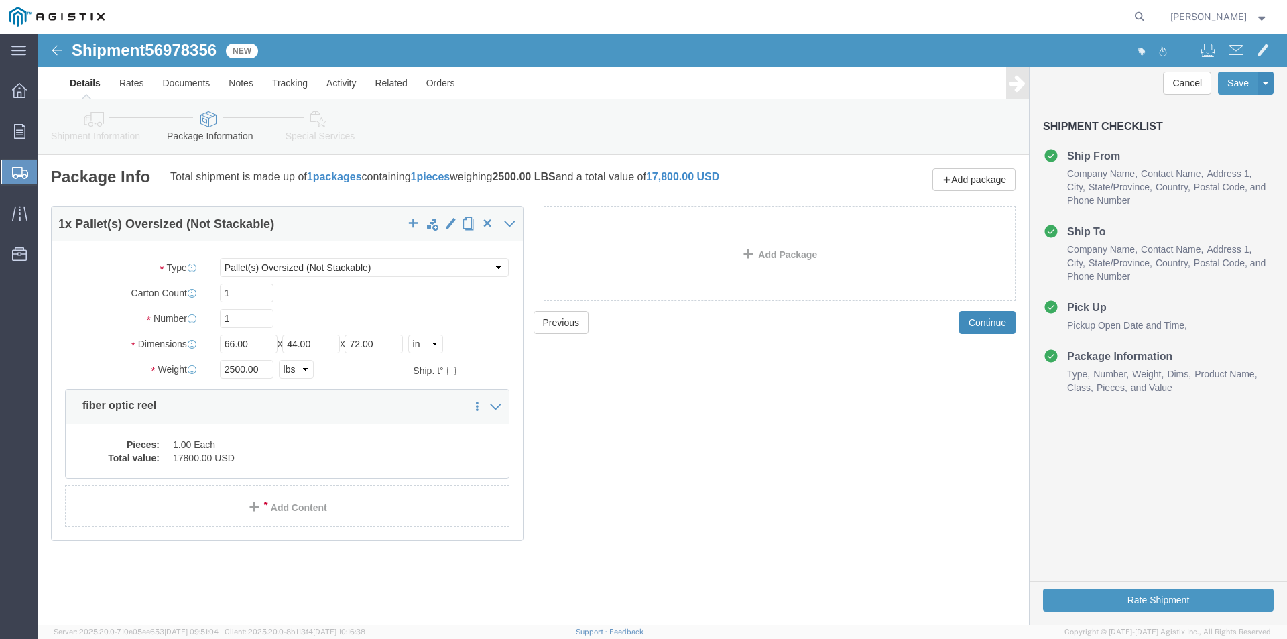
click button "Continue"
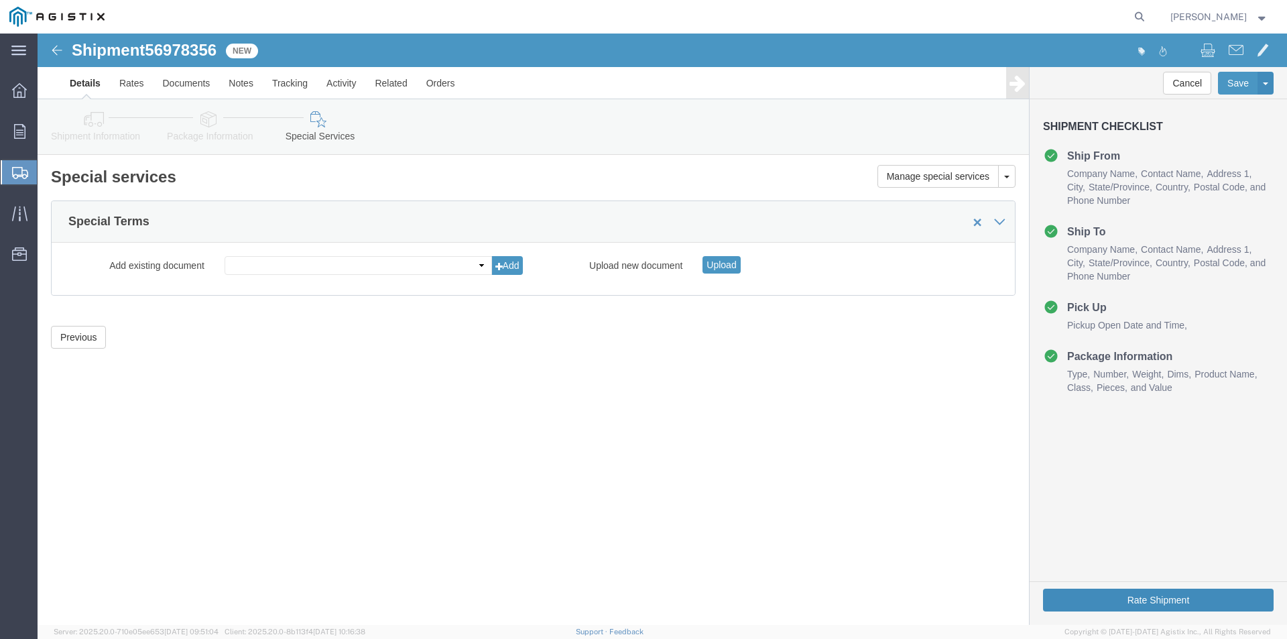
drag, startPoint x: 1117, startPoint y: 567, endPoint x: 1154, endPoint y: 596, distance: 46.8
click button "Rate Shipment"
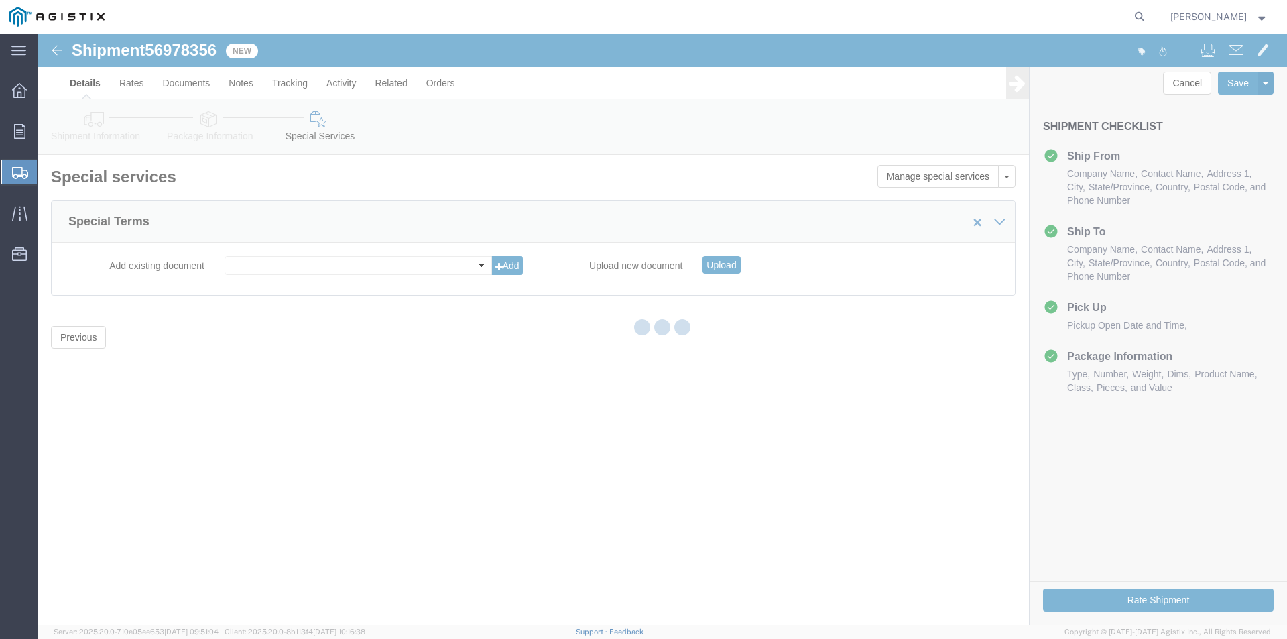
select select "19996"
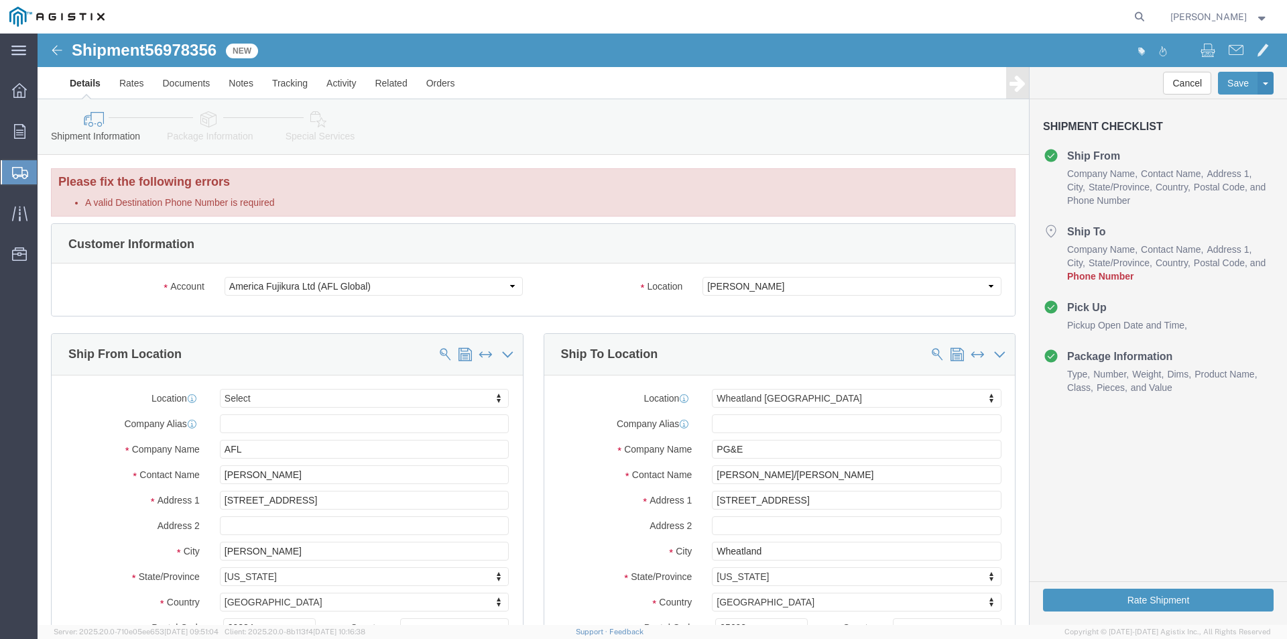
scroll to position [268, 0]
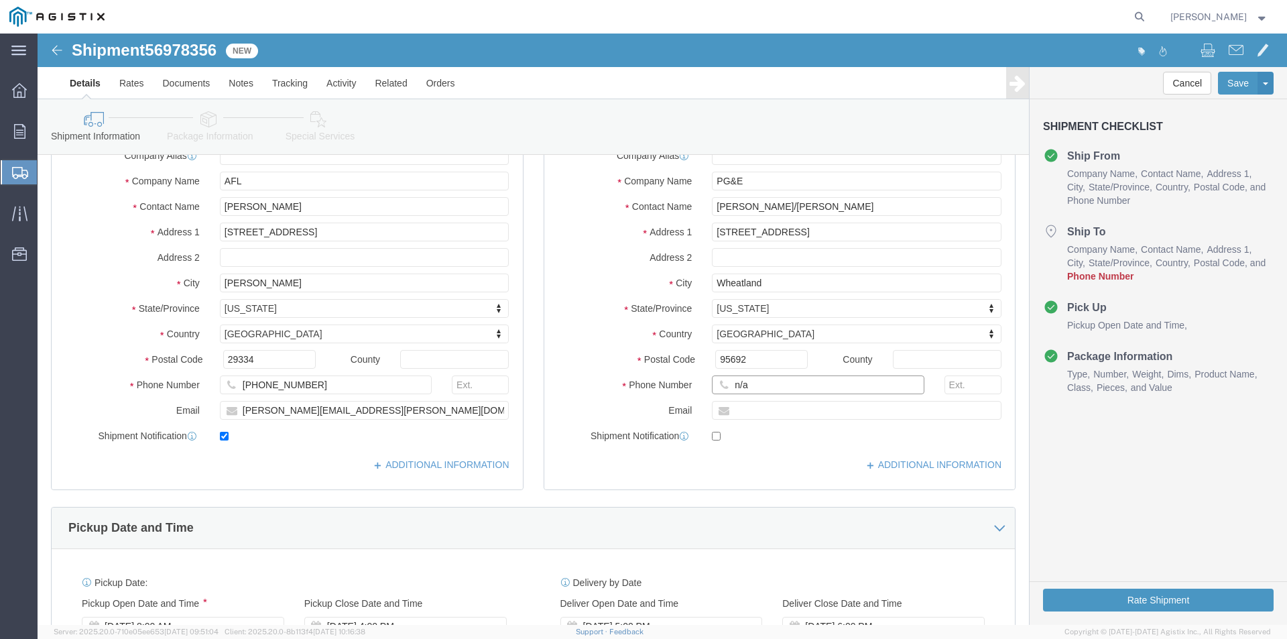
click input "n/a"
type input "n"
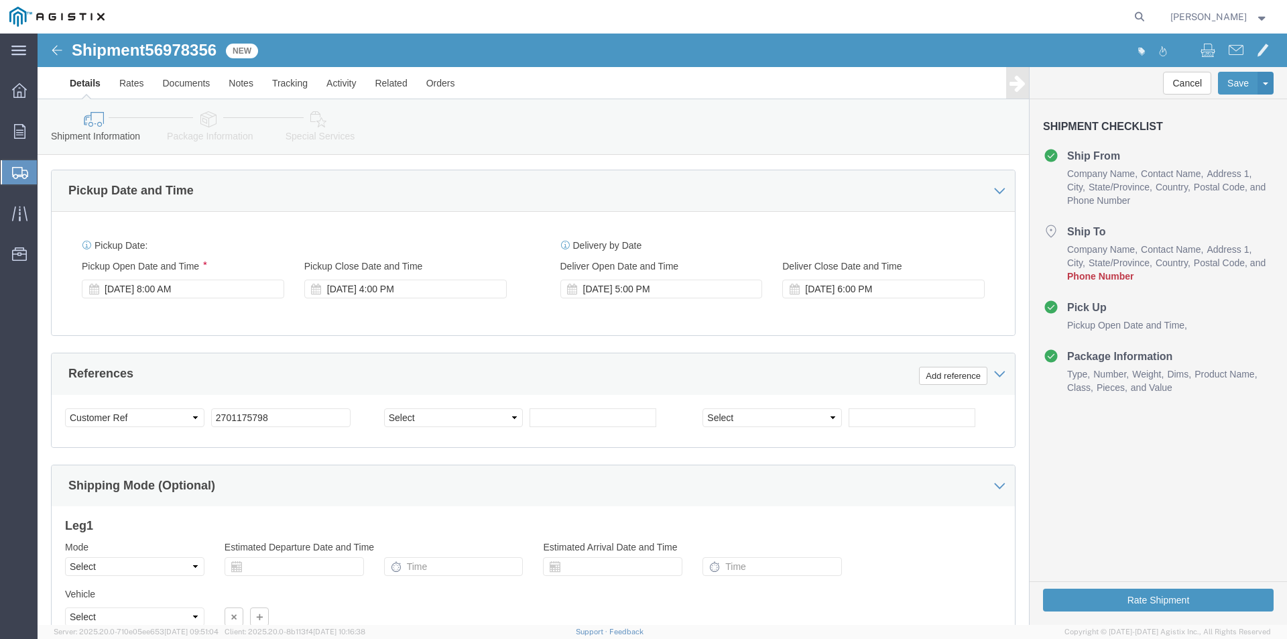
scroll to position [725, 0]
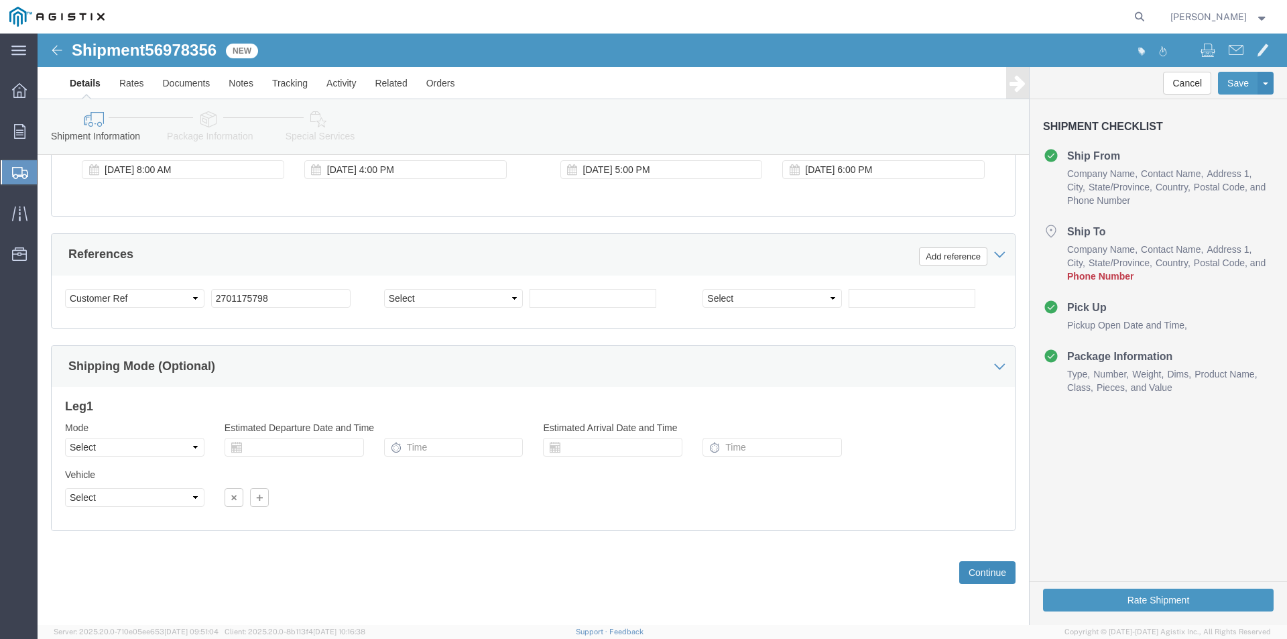
type input "[PHONE_NUMBER]"
click button "Continue"
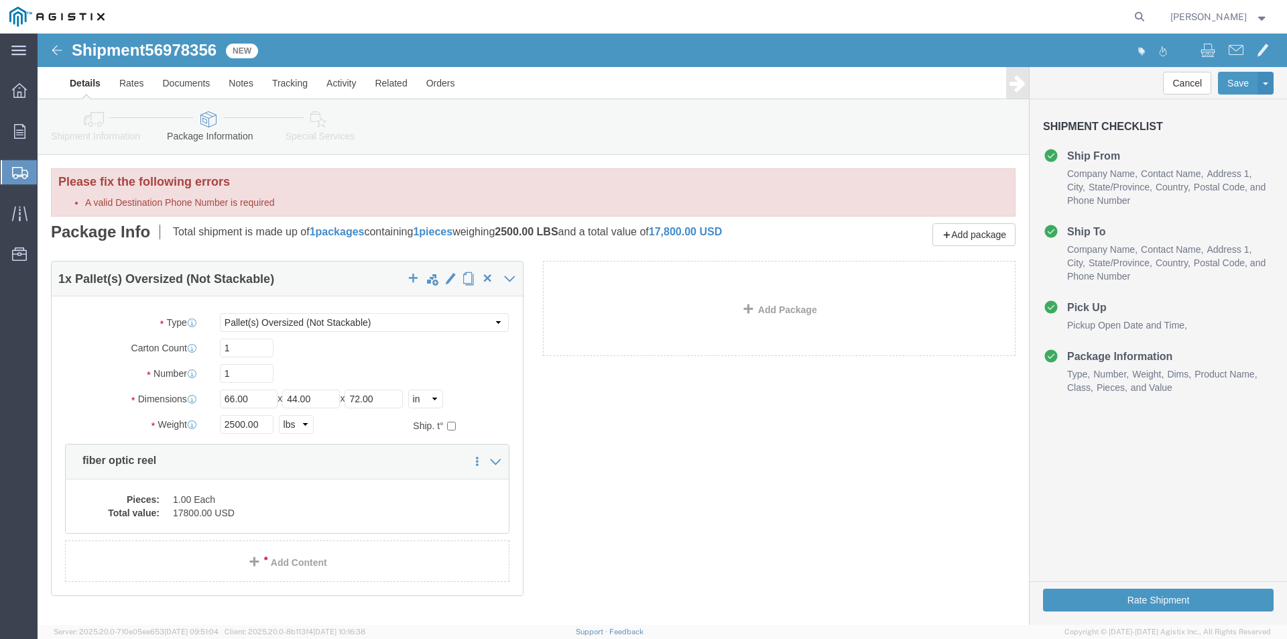
scroll to position [65, 0]
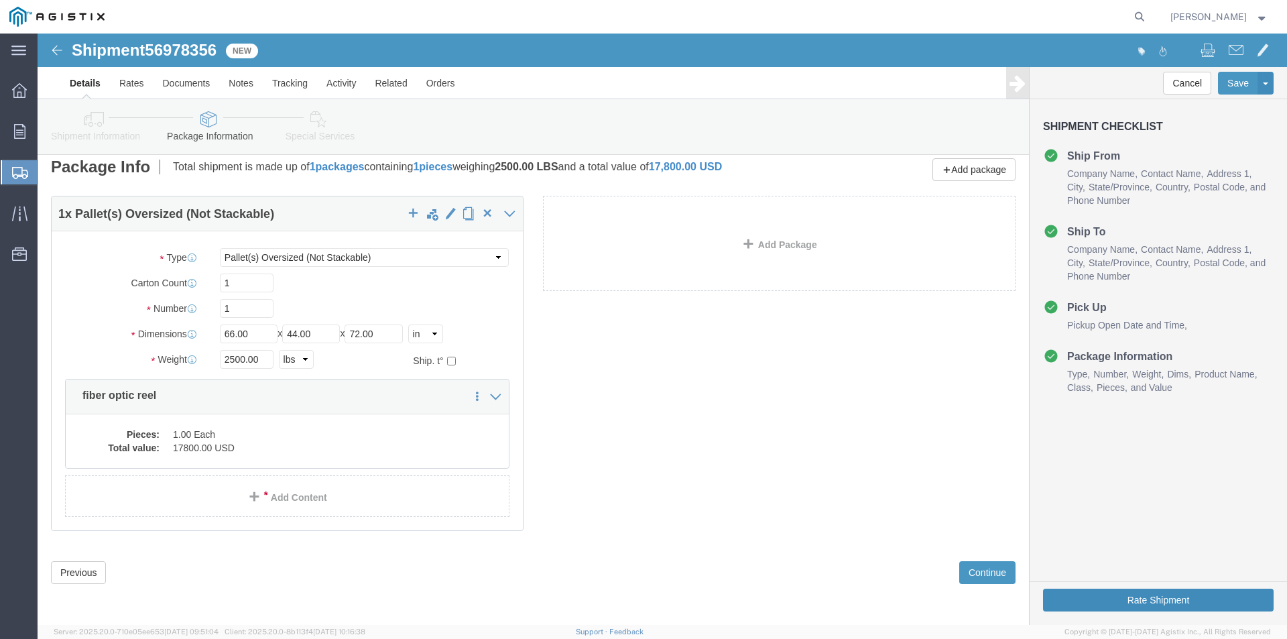
click button "Rate Shipment"
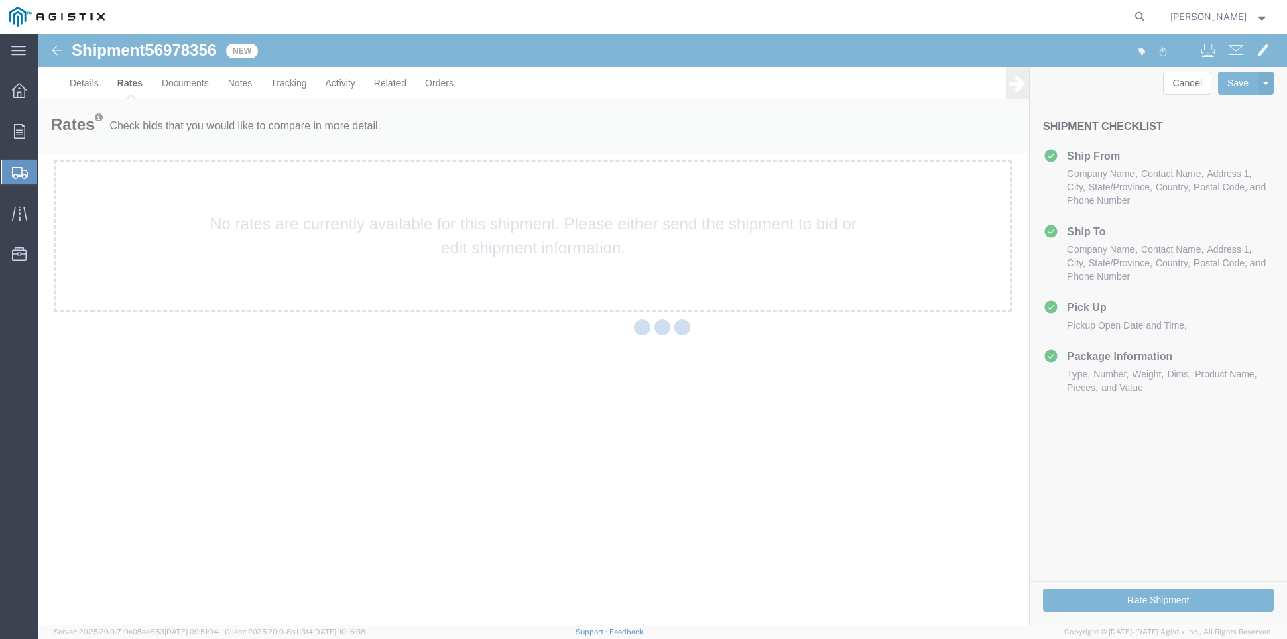
scroll to position [0, 0]
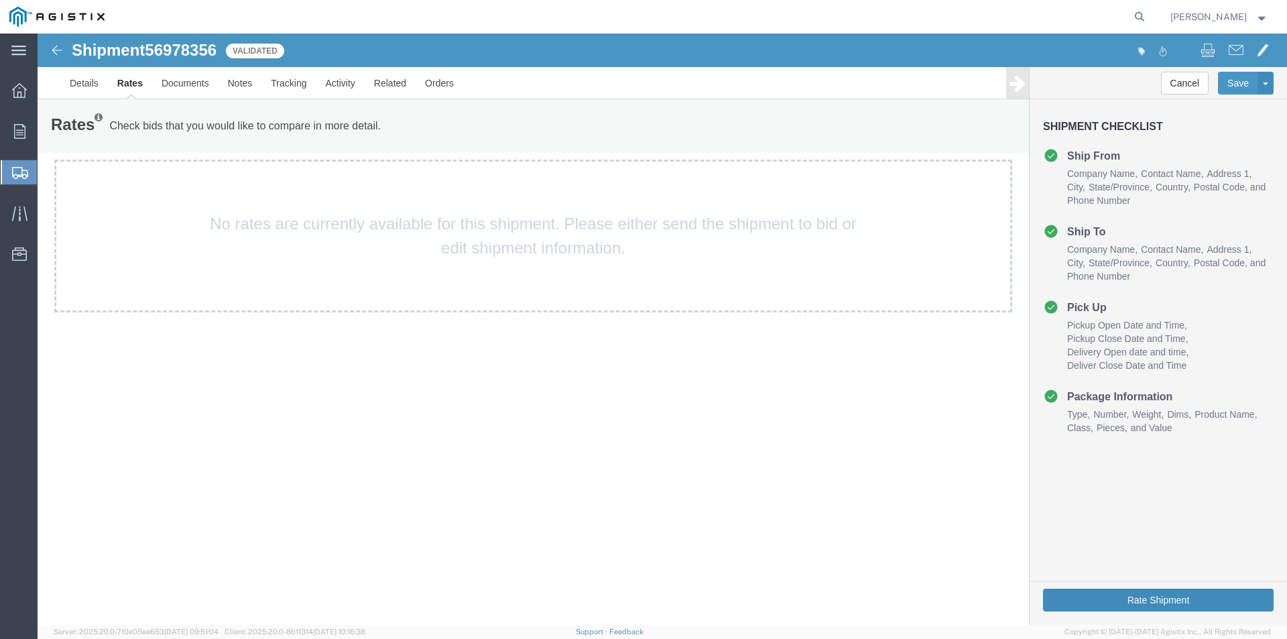
click at [1173, 597] on button "Rate Shipment" at bounding box center [1158, 600] width 231 height 23
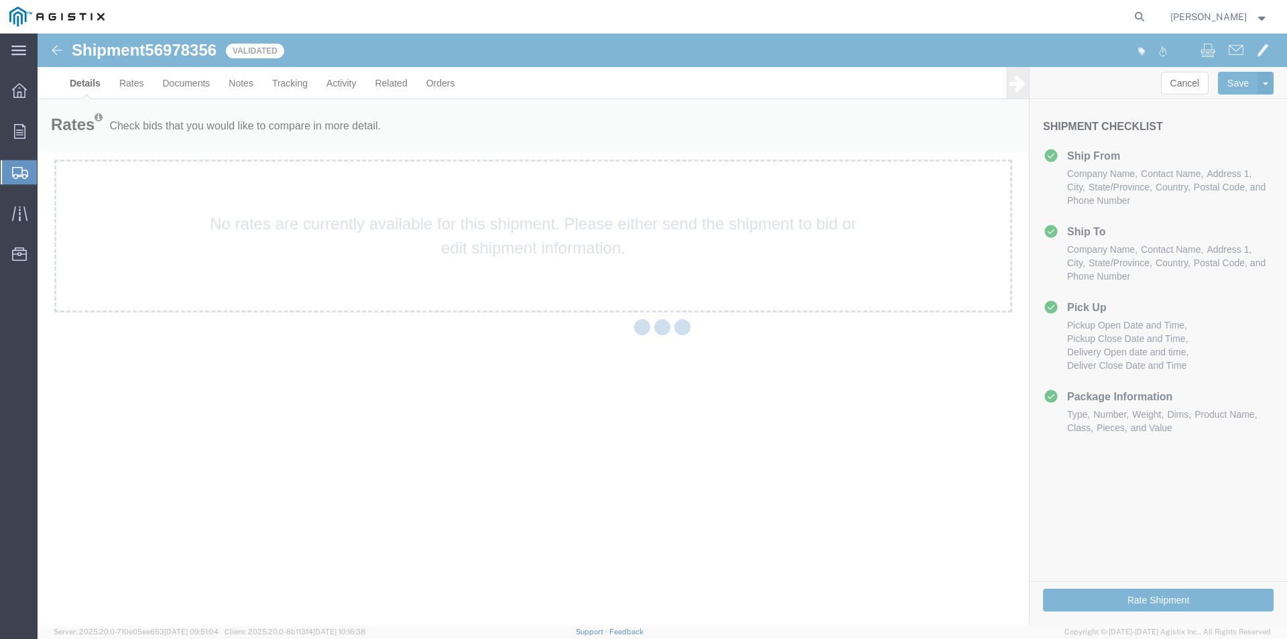
select select "19996"
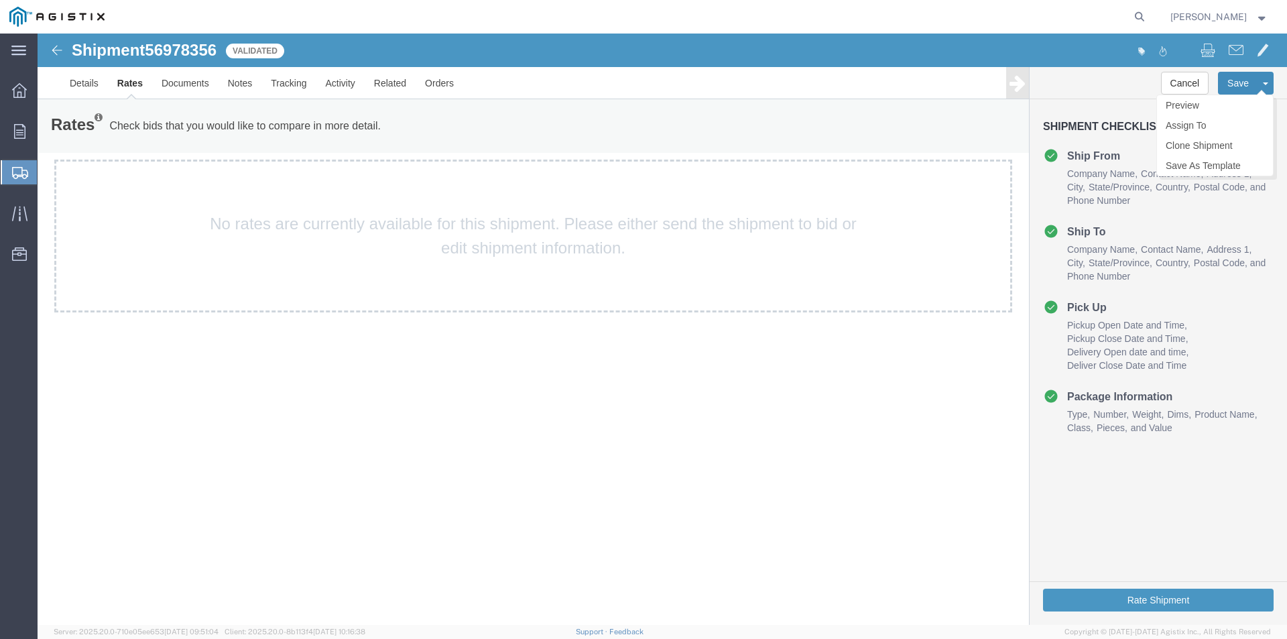
click at [1238, 82] on button "Save" at bounding box center [1238, 83] width 40 height 23
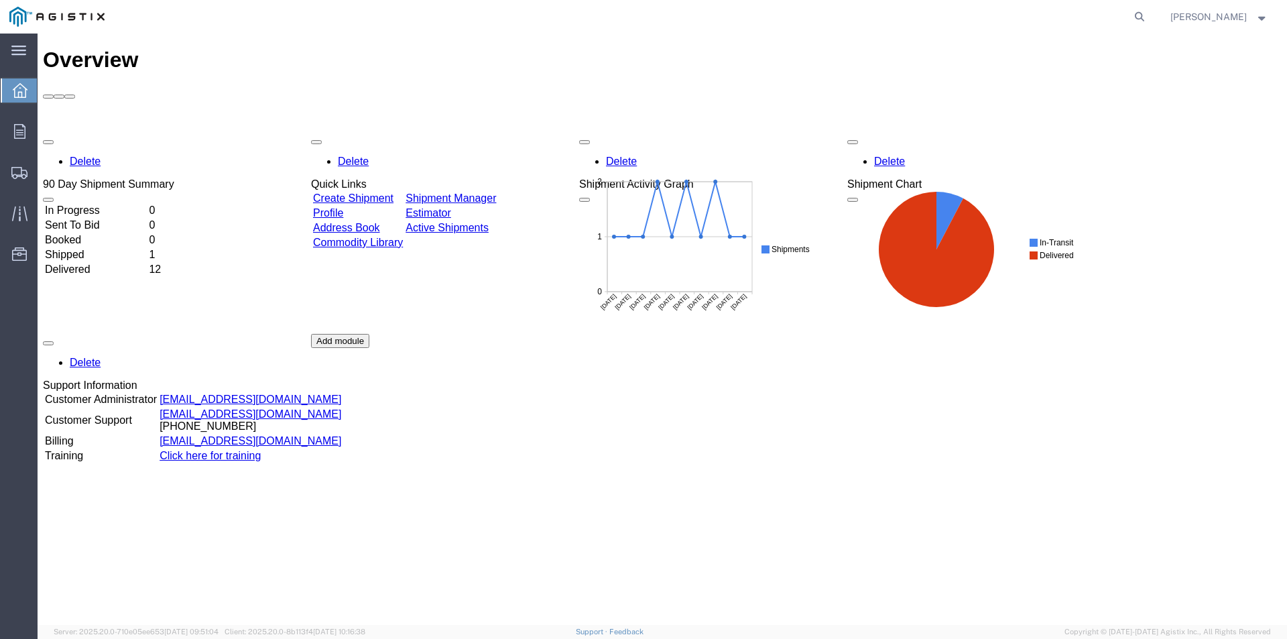
click at [403, 192] on td "Create Shipment" at bounding box center [357, 198] width 91 height 13
